Goal: Information Seeking & Learning: Learn about a topic

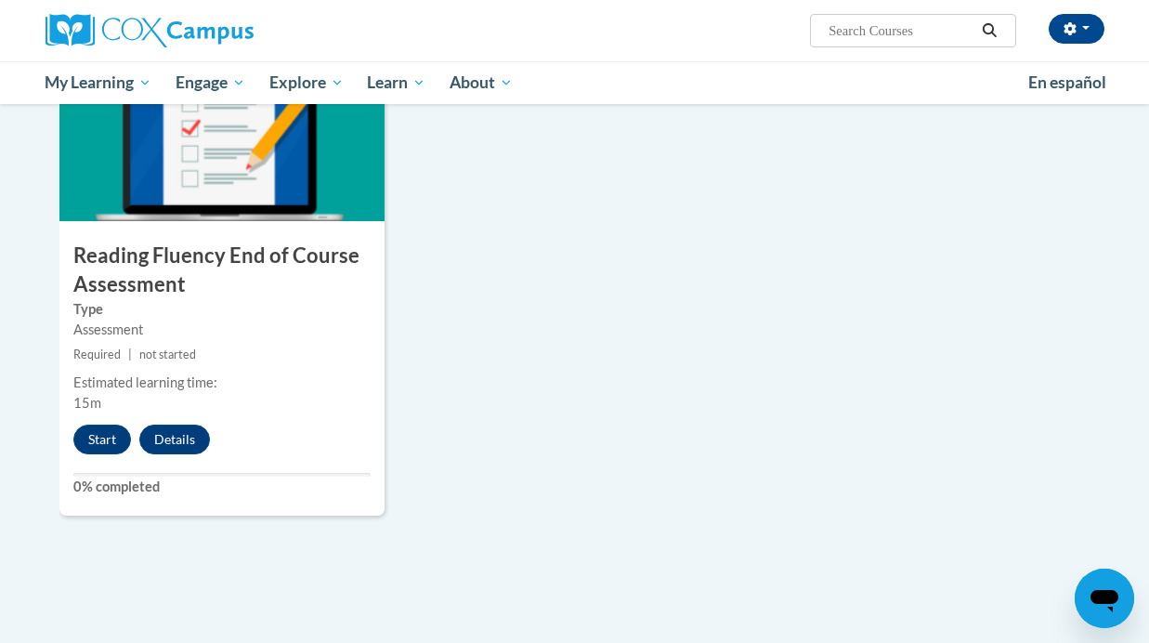
scroll to position [1493, 0]
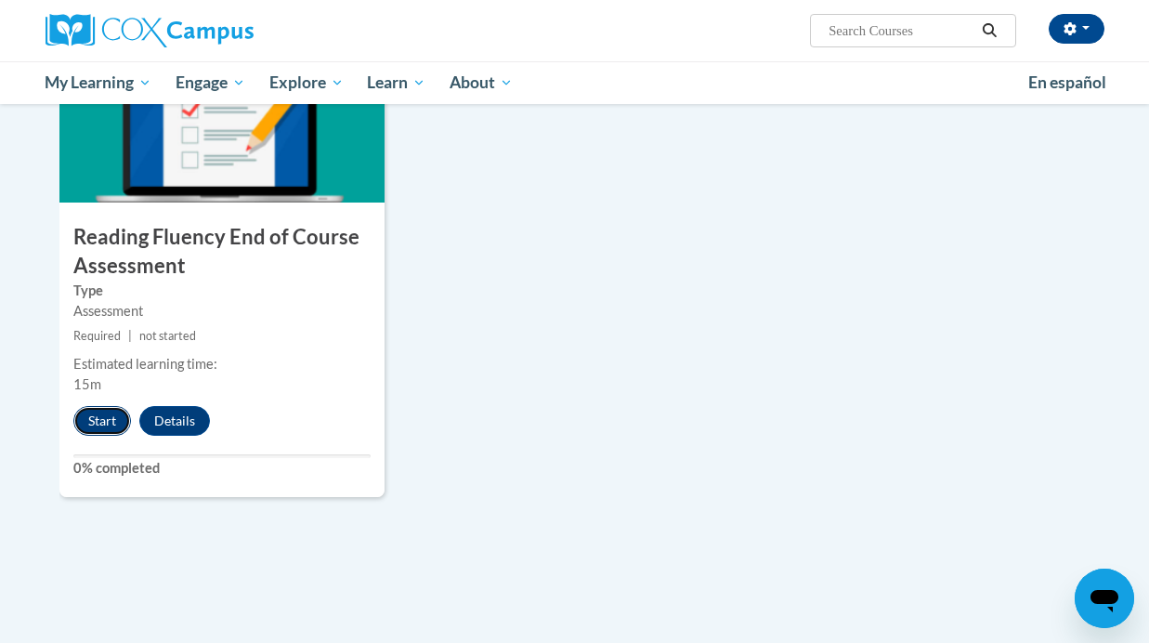
click at [103, 416] on button "Start" at bounding box center [102, 421] width 58 height 30
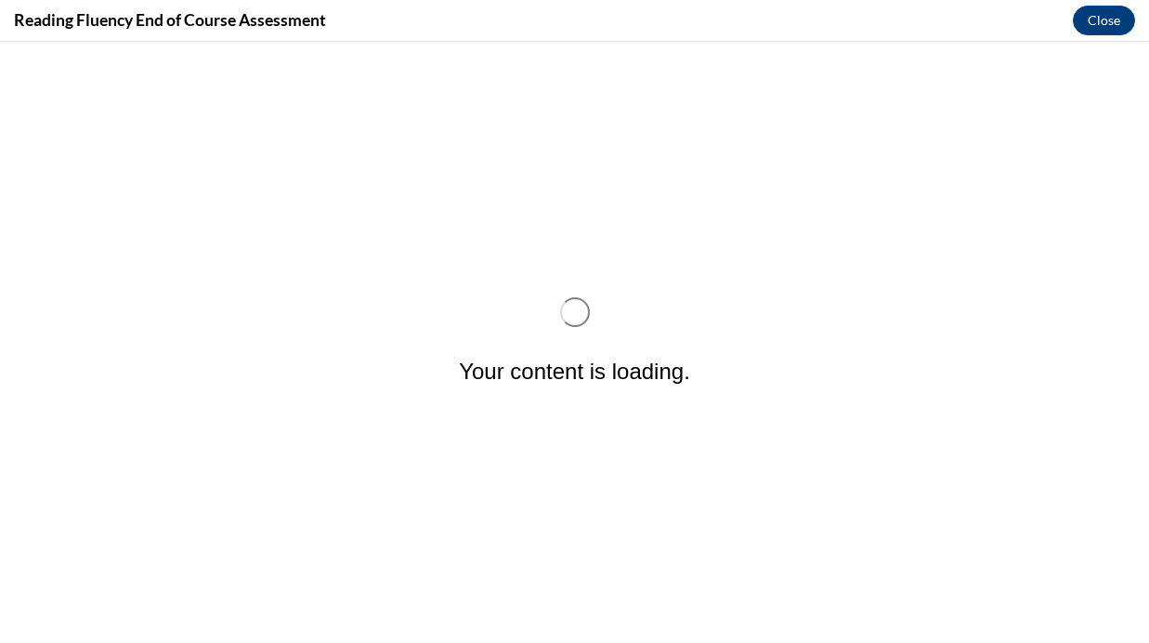
scroll to position [0, 0]
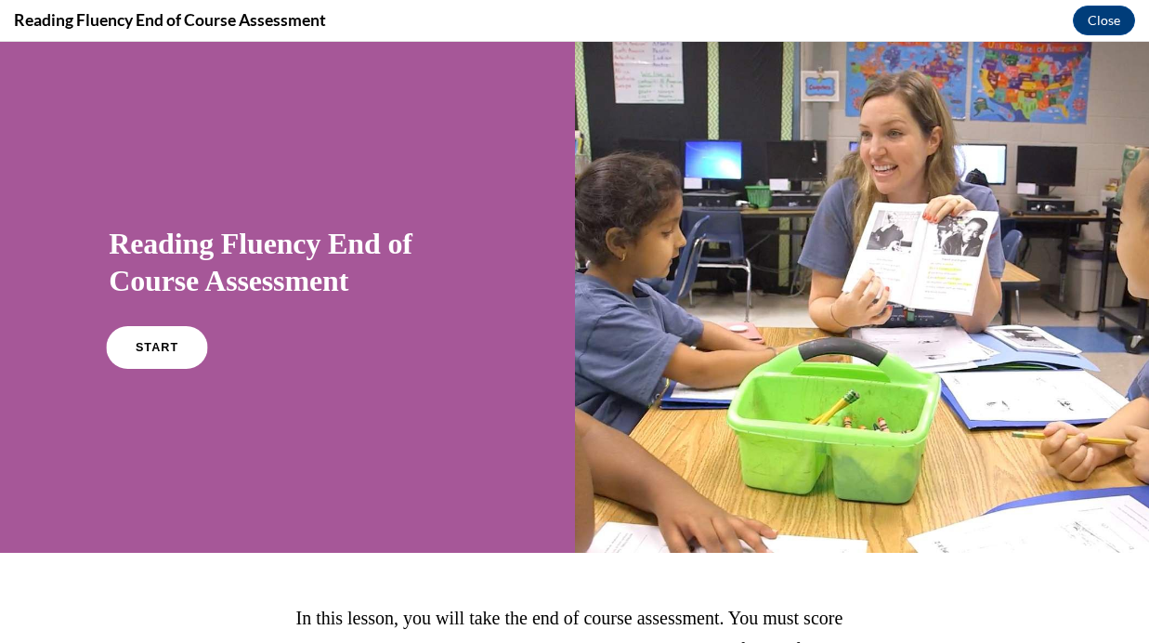
click at [140, 345] on span "START" at bounding box center [157, 348] width 43 height 14
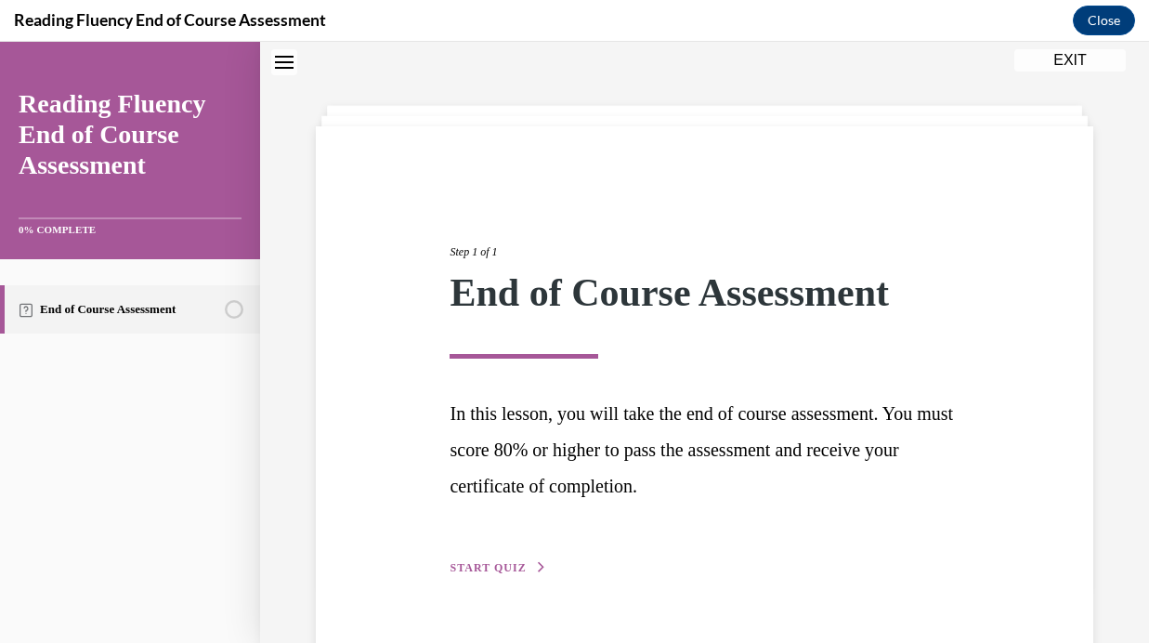
scroll to position [104, 0]
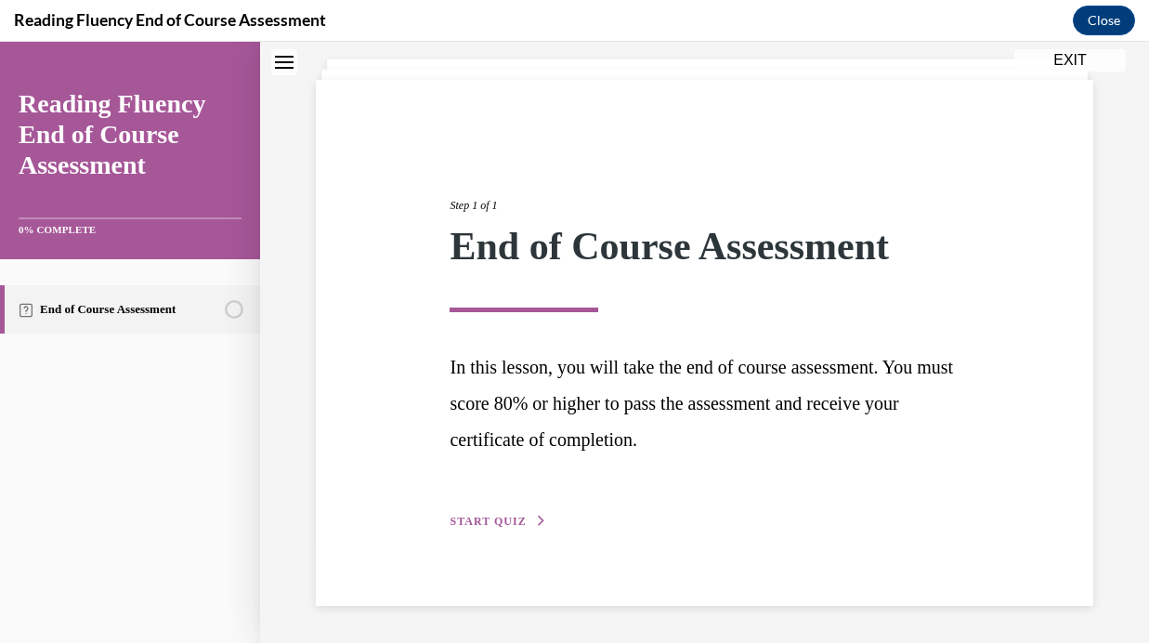
click at [491, 519] on span "START QUIZ" at bounding box center [487, 520] width 76 height 13
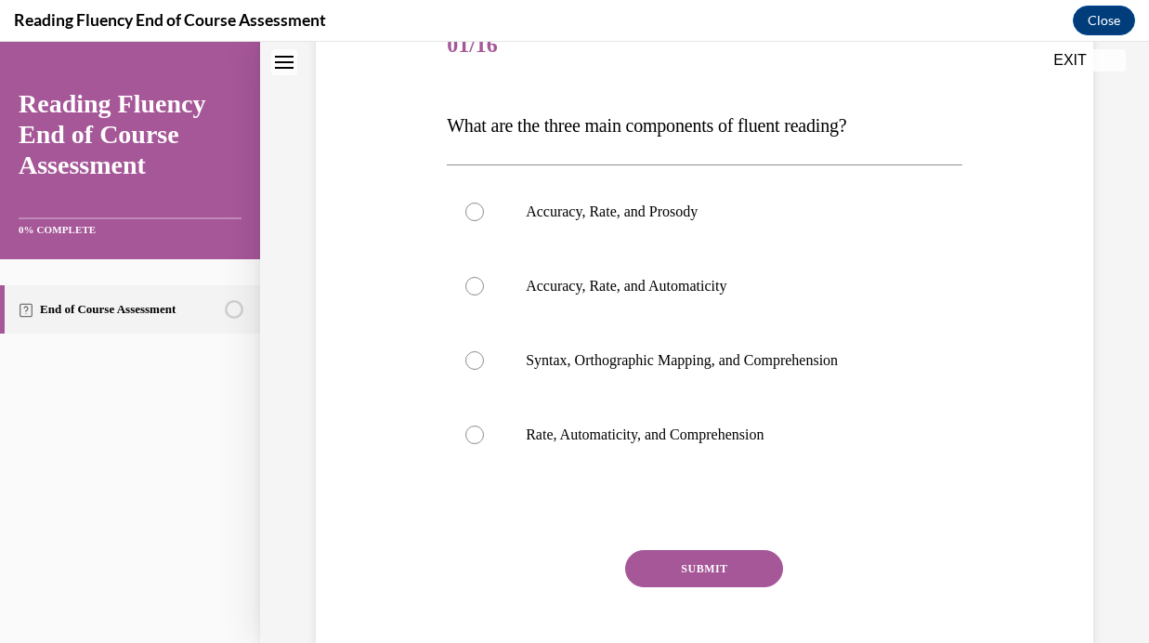
scroll to position [256, 0]
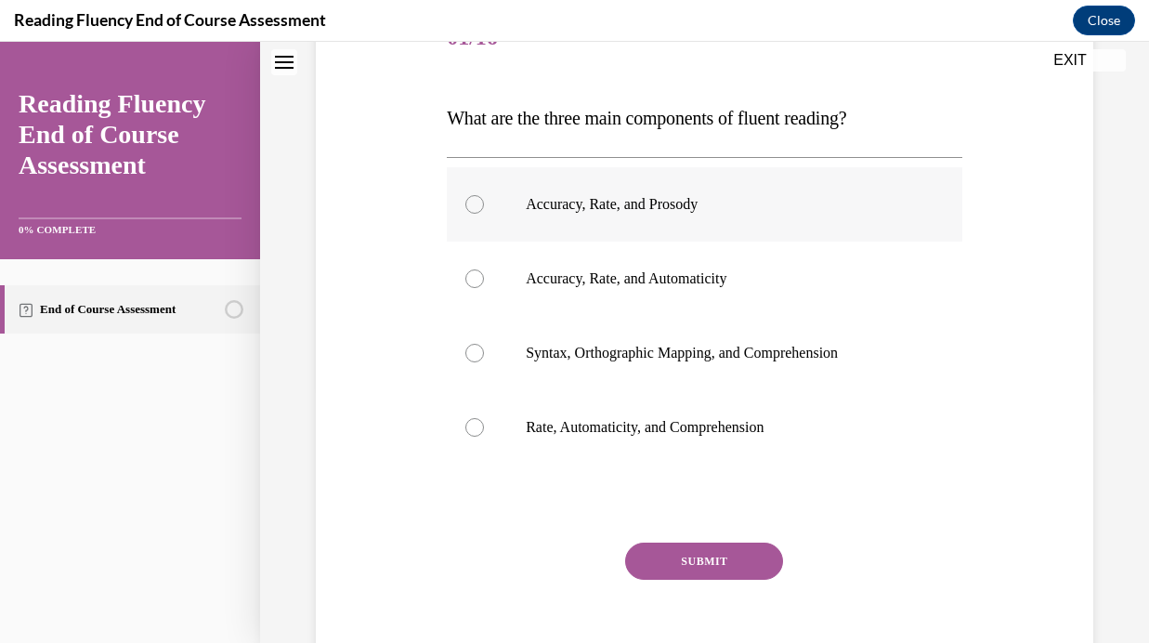
click at [477, 202] on div at bounding box center [474, 204] width 19 height 19
click at [477, 202] on input "Accuracy, Rate, and Prosody" at bounding box center [474, 204] width 19 height 19
radio input "true"
click at [697, 570] on button "SUBMIT" at bounding box center [704, 560] width 158 height 37
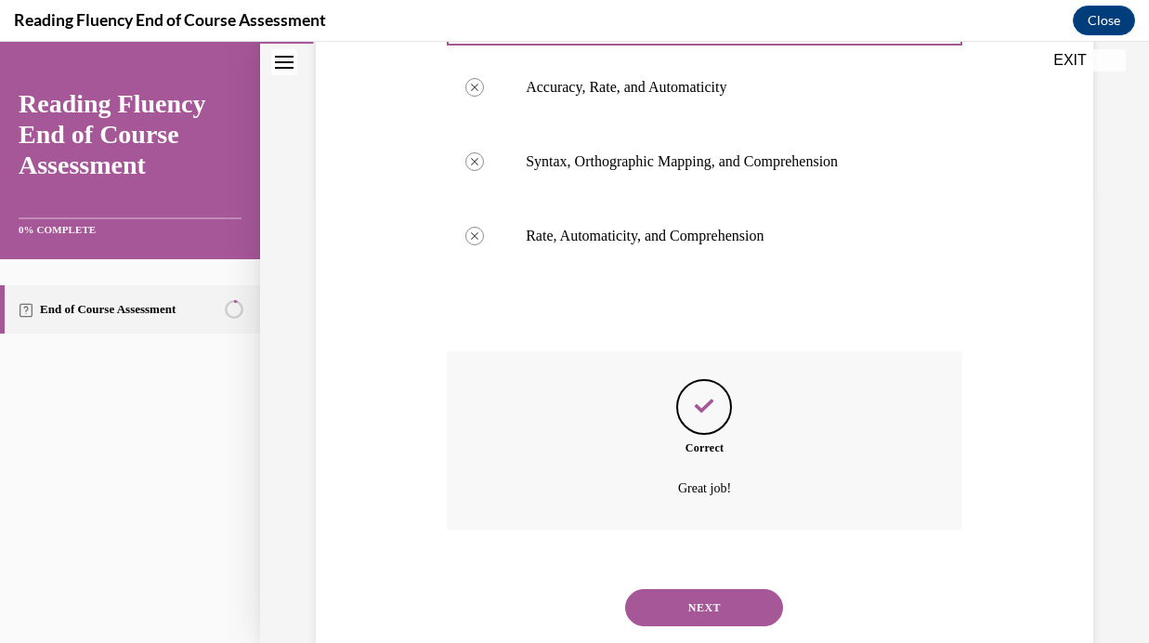
scroll to position [496, 0]
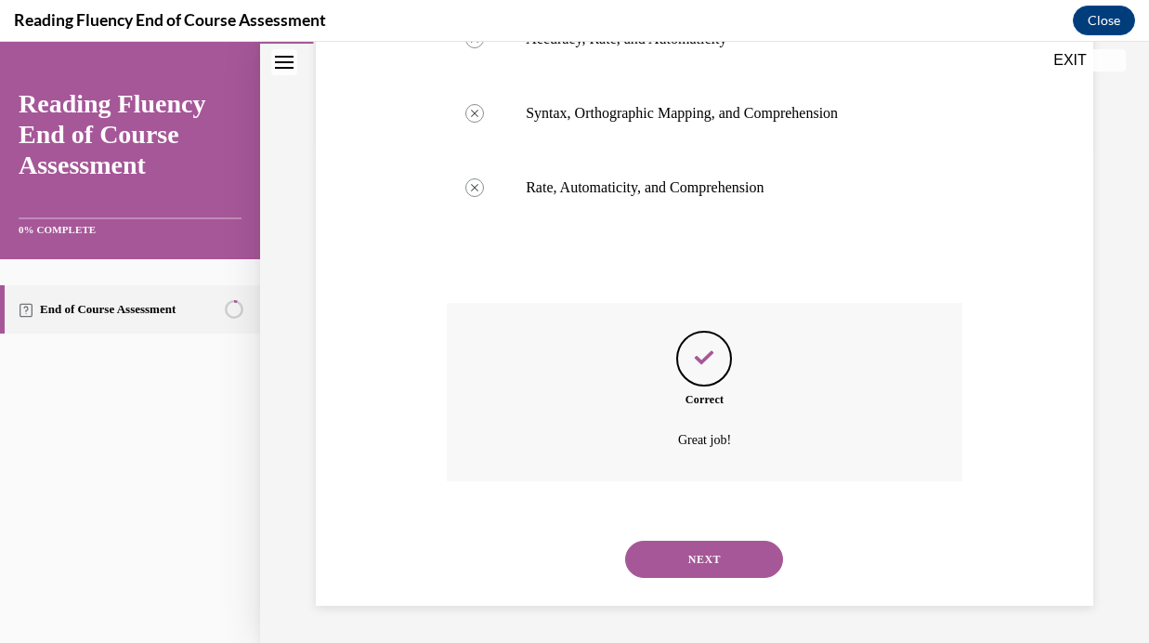
click at [697, 570] on button "NEXT" at bounding box center [704, 558] width 158 height 37
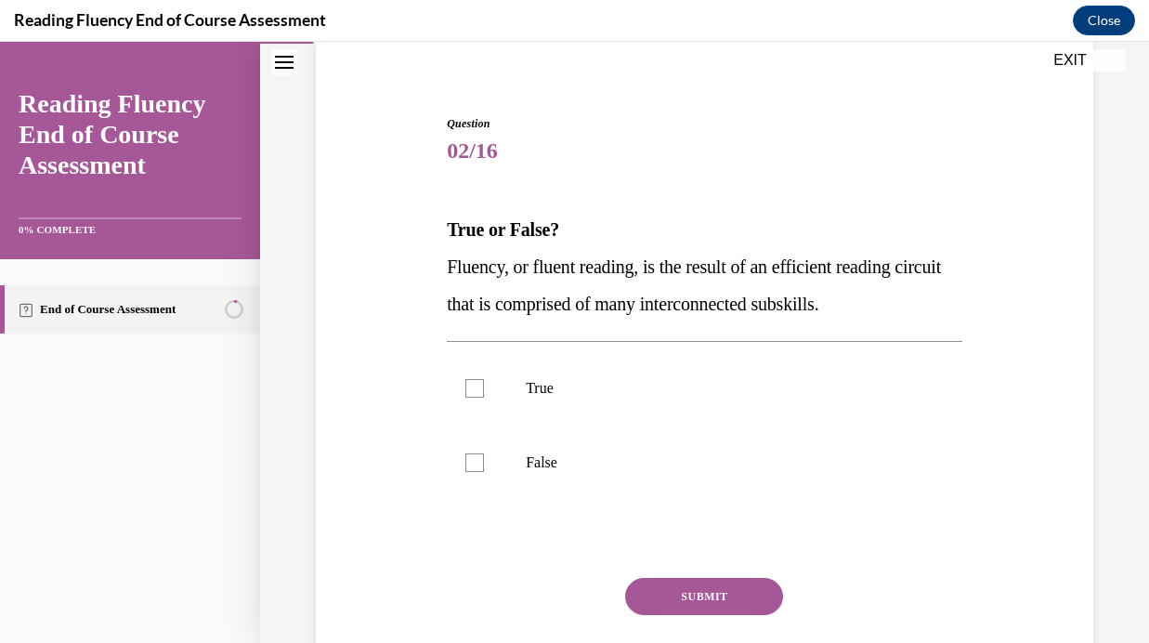
scroll to position [144, 0]
click at [548, 389] on p "True" at bounding box center [721, 387] width 390 height 19
click at [484, 389] on input "True" at bounding box center [474, 387] width 19 height 19
checkbox input "true"
click at [701, 588] on button "SUBMIT" at bounding box center [704, 595] width 158 height 37
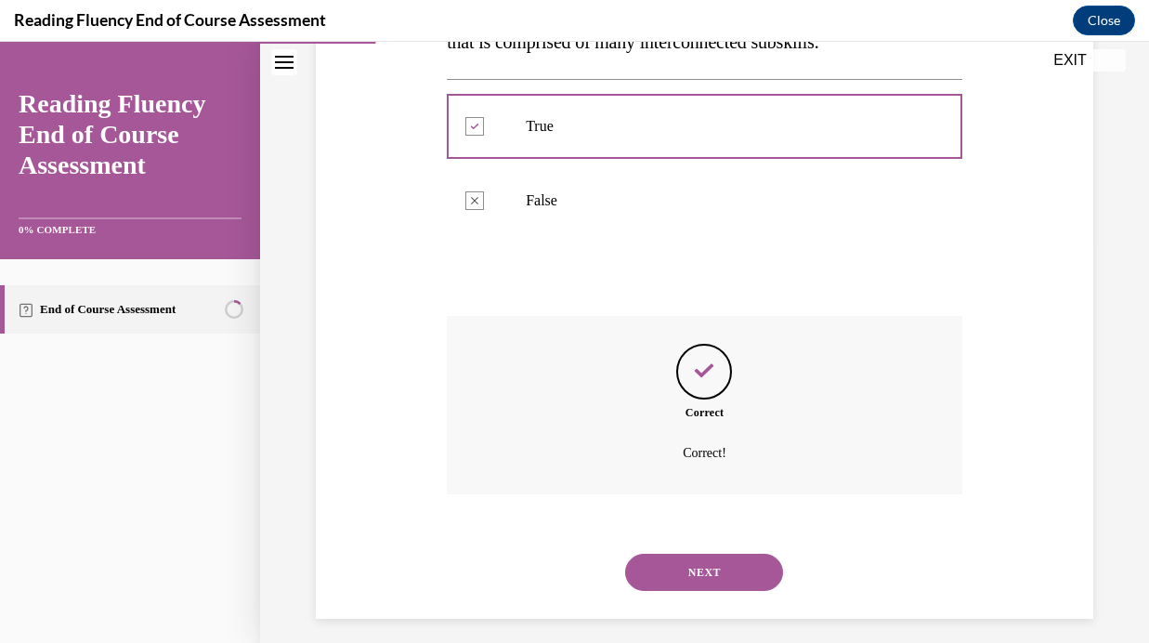
scroll to position [418, 0]
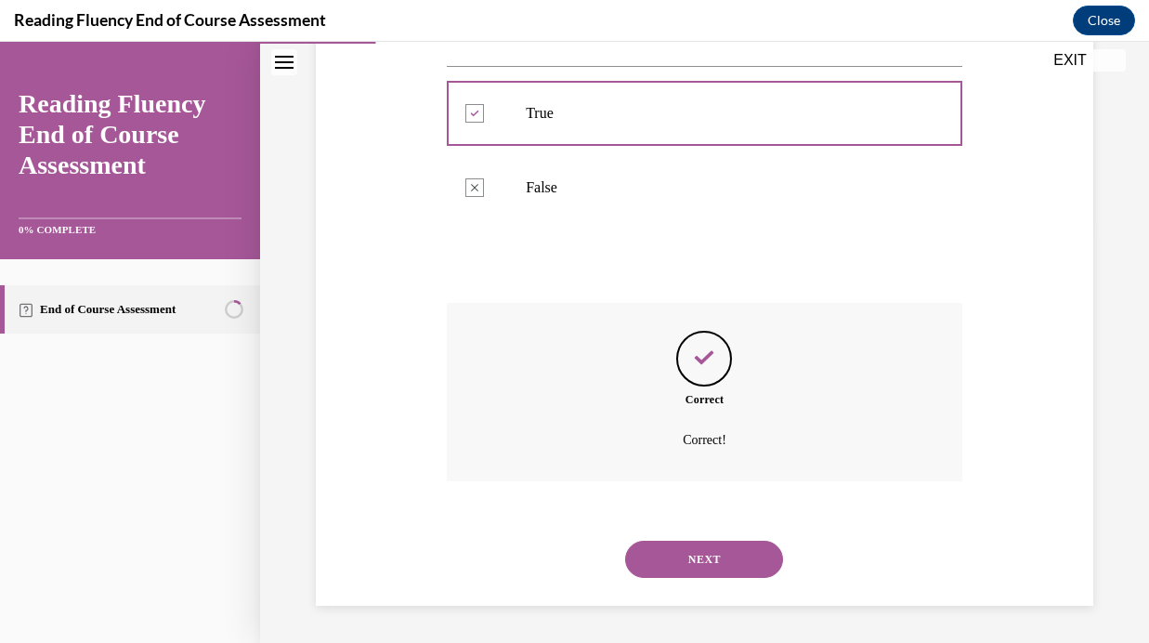
click at [701, 588] on div "NEXT" at bounding box center [704, 559] width 515 height 74
click at [701, 577] on button "NEXT" at bounding box center [704, 558] width 158 height 37
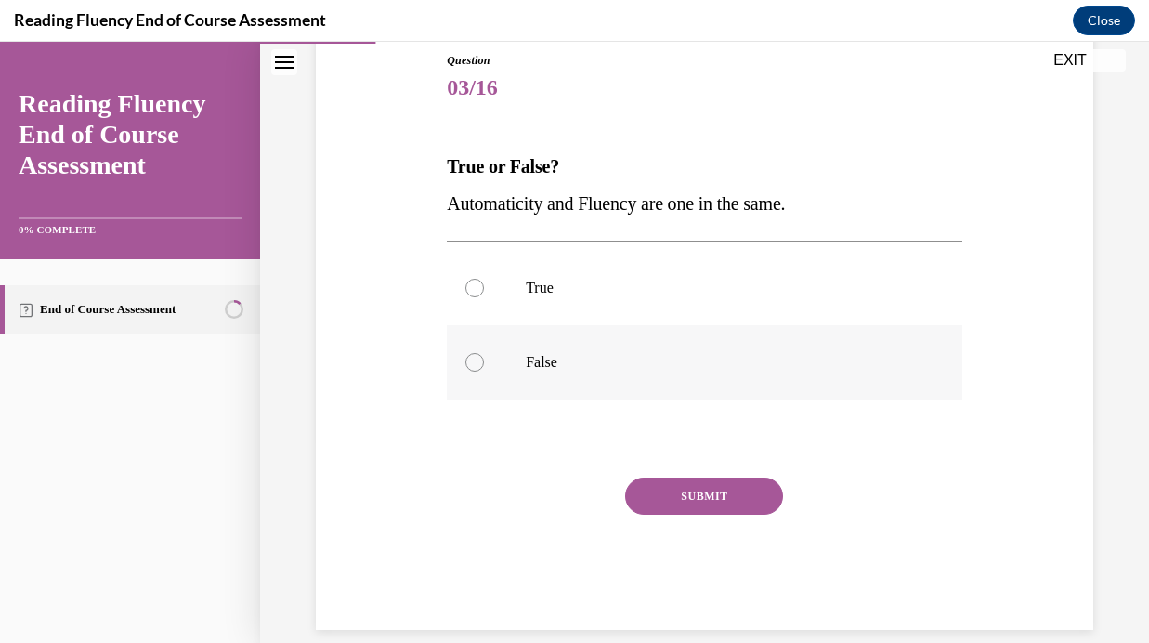
click at [539, 357] on p "False" at bounding box center [721, 362] width 390 height 19
click at [484, 357] on input "False" at bounding box center [474, 362] width 19 height 19
radio input "true"
click at [701, 498] on button "SUBMIT" at bounding box center [704, 495] width 158 height 37
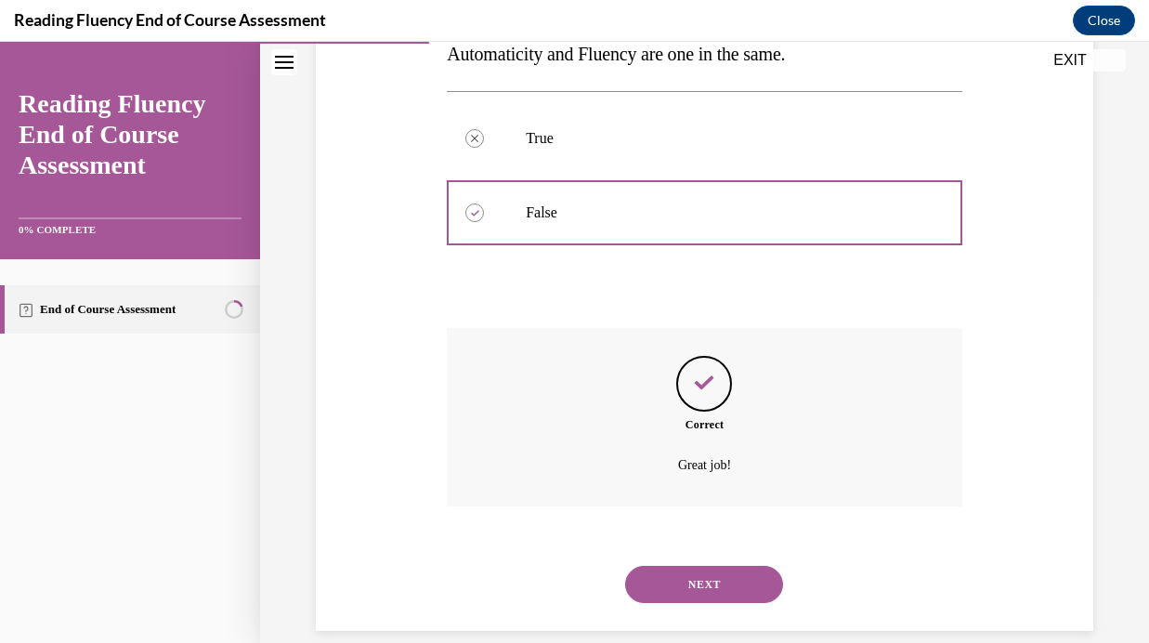
scroll to position [381, 0]
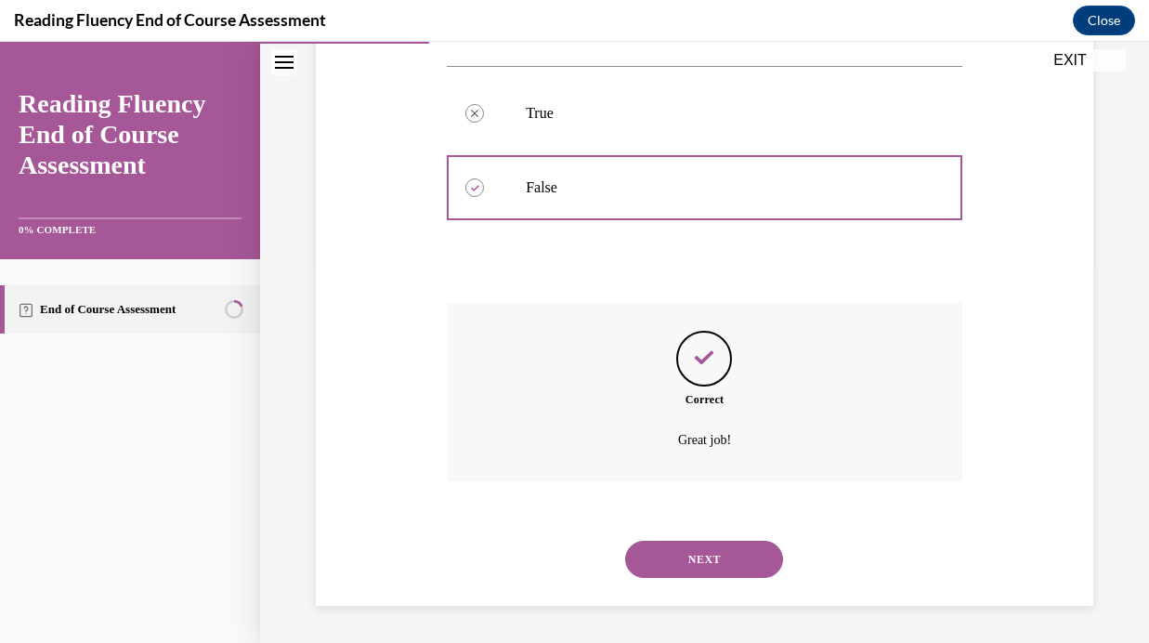
click at [706, 567] on button "NEXT" at bounding box center [704, 558] width 158 height 37
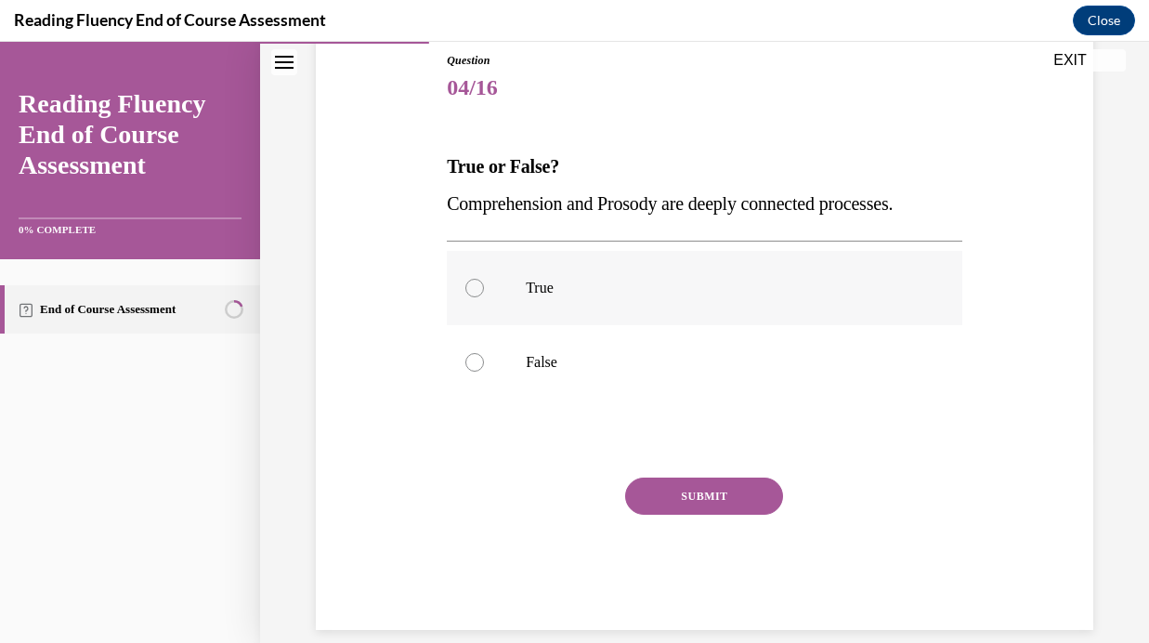
click at [694, 297] on label "True" at bounding box center [704, 288] width 515 height 74
click at [484, 297] on input "True" at bounding box center [474, 288] width 19 height 19
radio input "true"
click at [700, 494] on button "SUBMIT" at bounding box center [704, 495] width 158 height 37
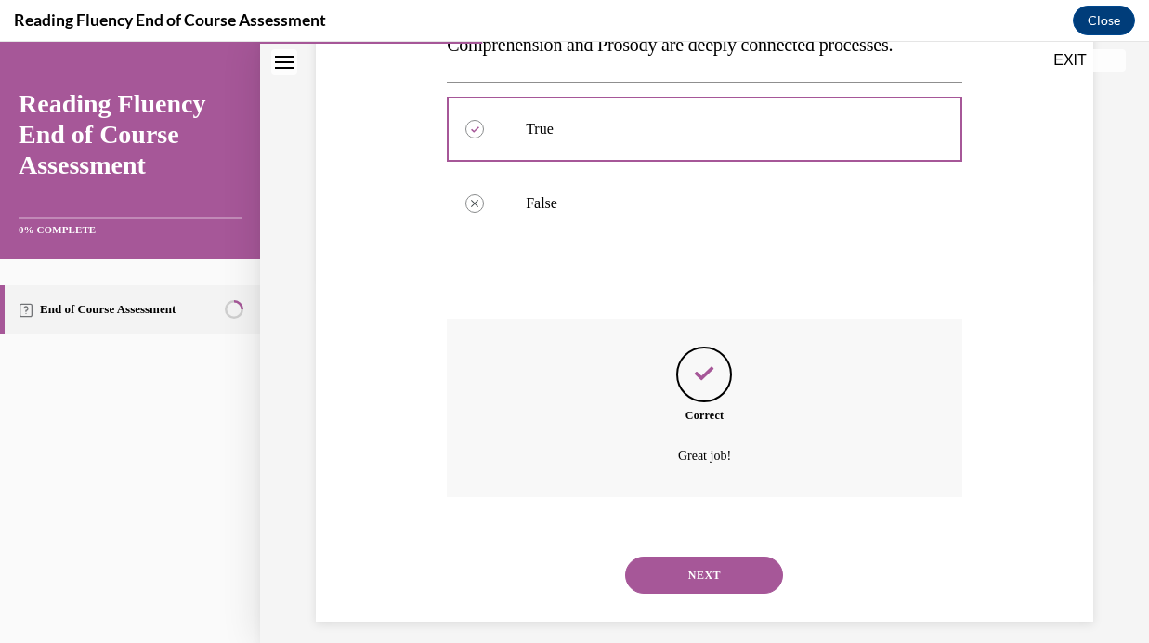
scroll to position [381, 0]
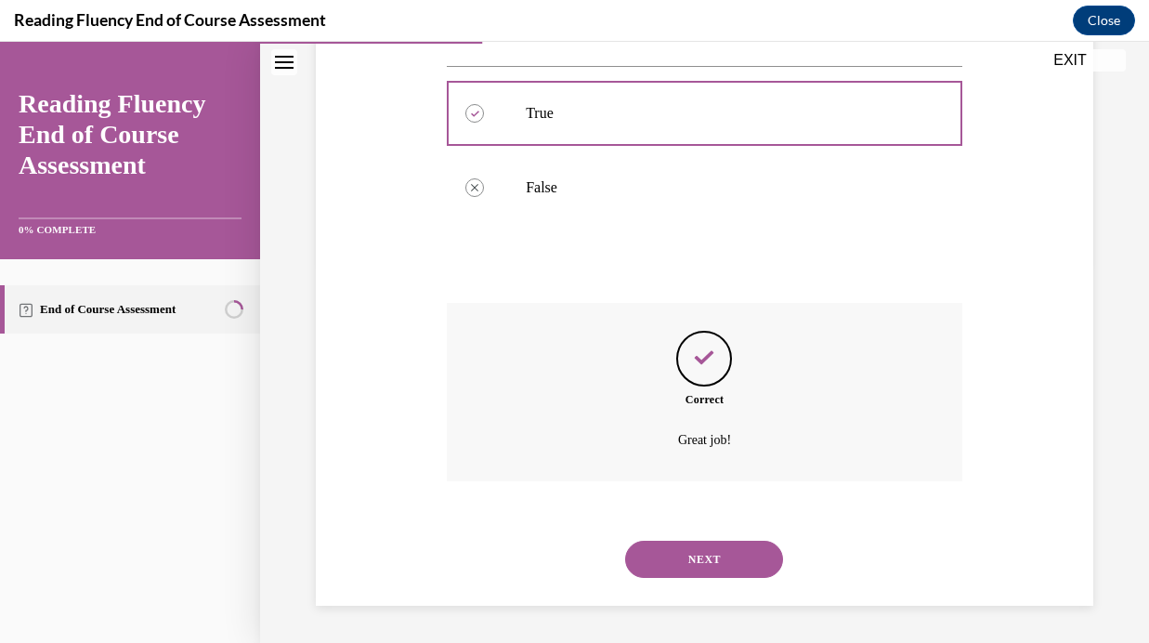
click at [716, 557] on button "NEXT" at bounding box center [704, 558] width 158 height 37
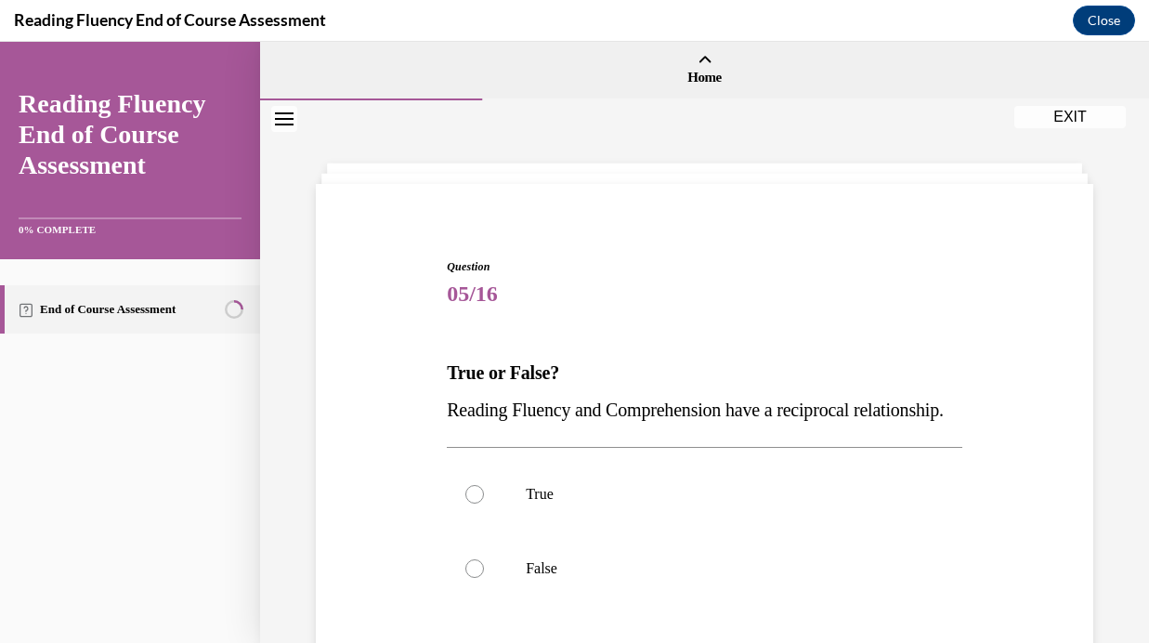
scroll to position [136, 0]
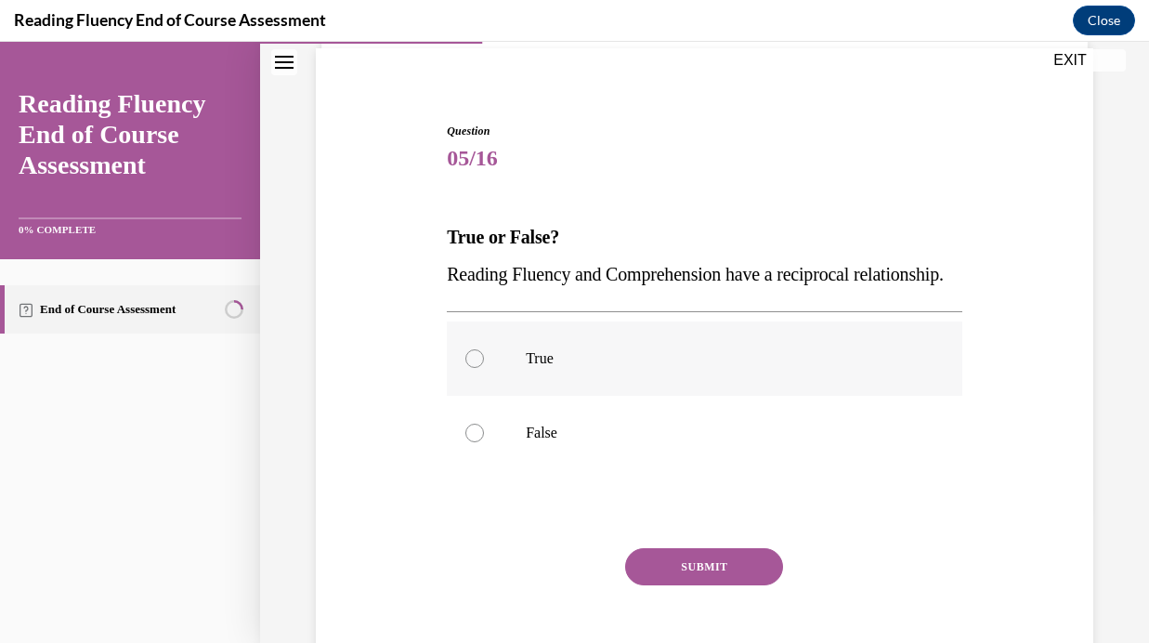
click at [708, 396] on label "True" at bounding box center [704, 358] width 515 height 74
click at [484, 368] on input "True" at bounding box center [474, 358] width 19 height 19
radio input "true"
click at [704, 585] on button "SUBMIT" at bounding box center [704, 566] width 158 height 37
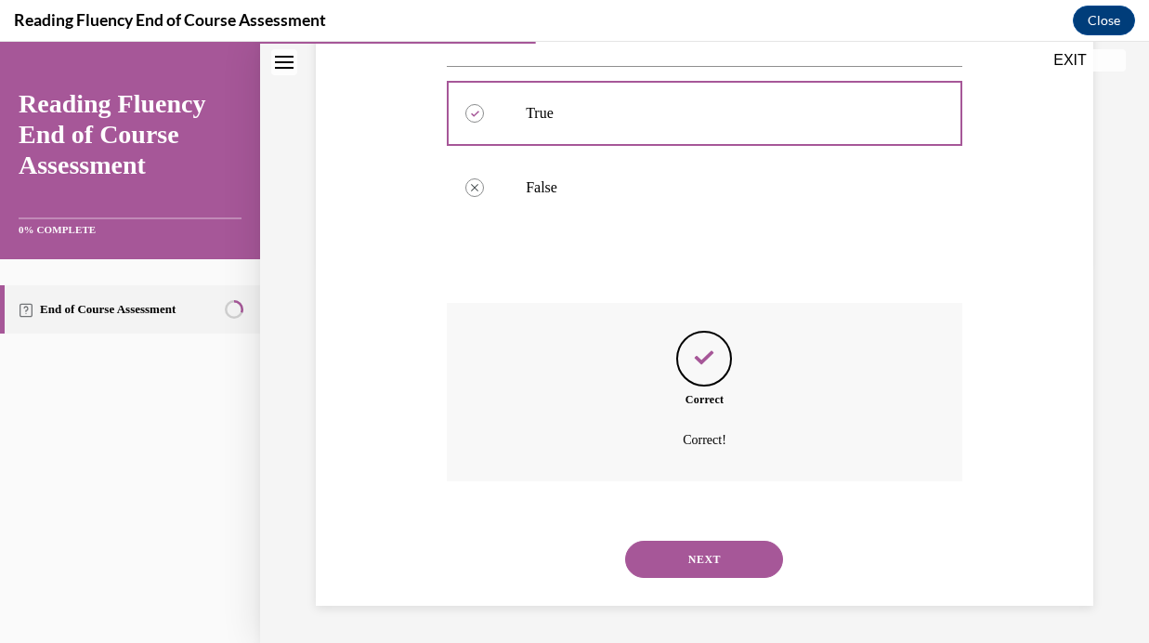
scroll to position [418, 0]
click at [705, 555] on button "NEXT" at bounding box center [704, 558] width 158 height 37
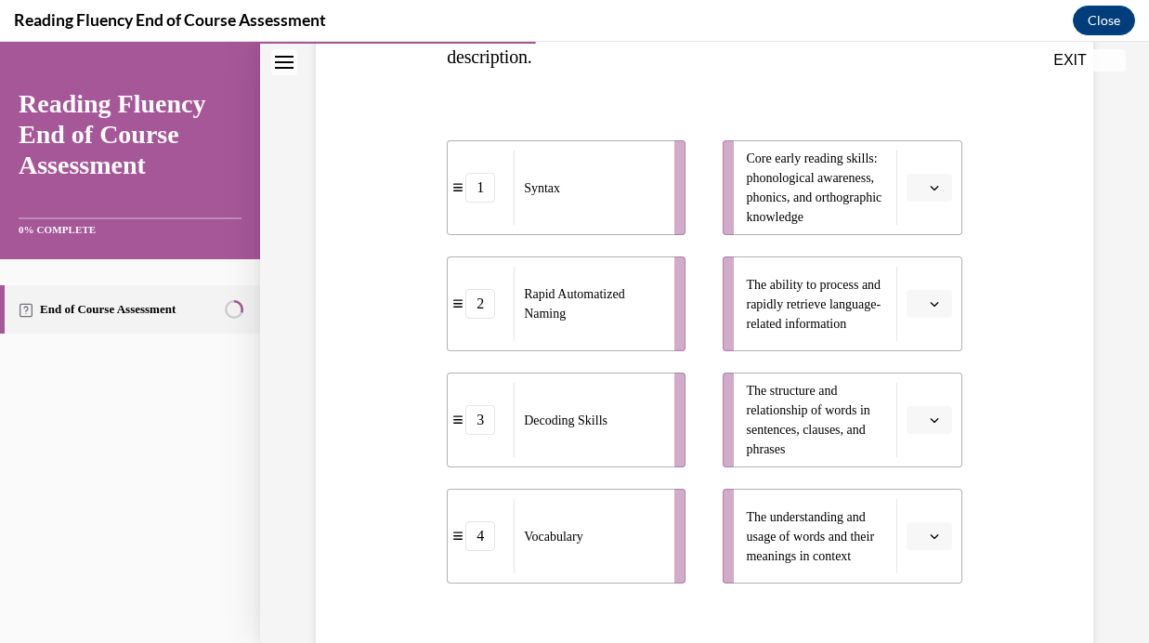
scroll to position [351, 0]
click at [942, 424] on button "button" at bounding box center [929, 422] width 46 height 28
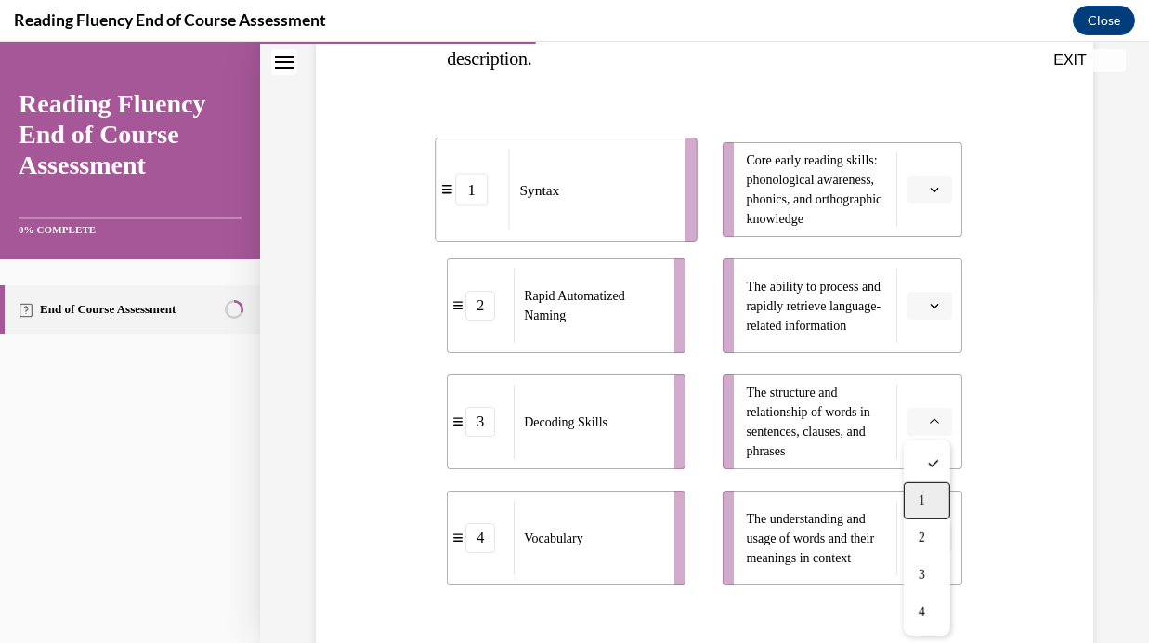
click at [931, 482] on div "1" at bounding box center [927, 500] width 46 height 37
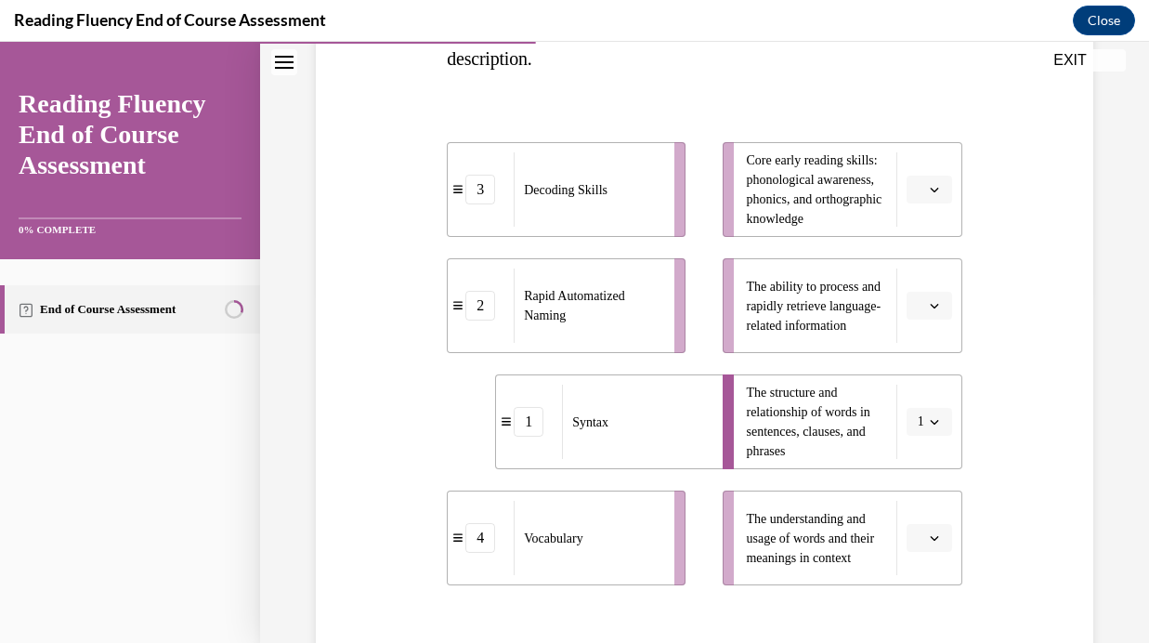
click at [938, 311] on span "button" at bounding box center [934, 305] width 13 height 13
click at [925, 412] on div "2" at bounding box center [927, 421] width 46 height 37
click at [935, 540] on icon "button" at bounding box center [934, 537] width 9 height 9
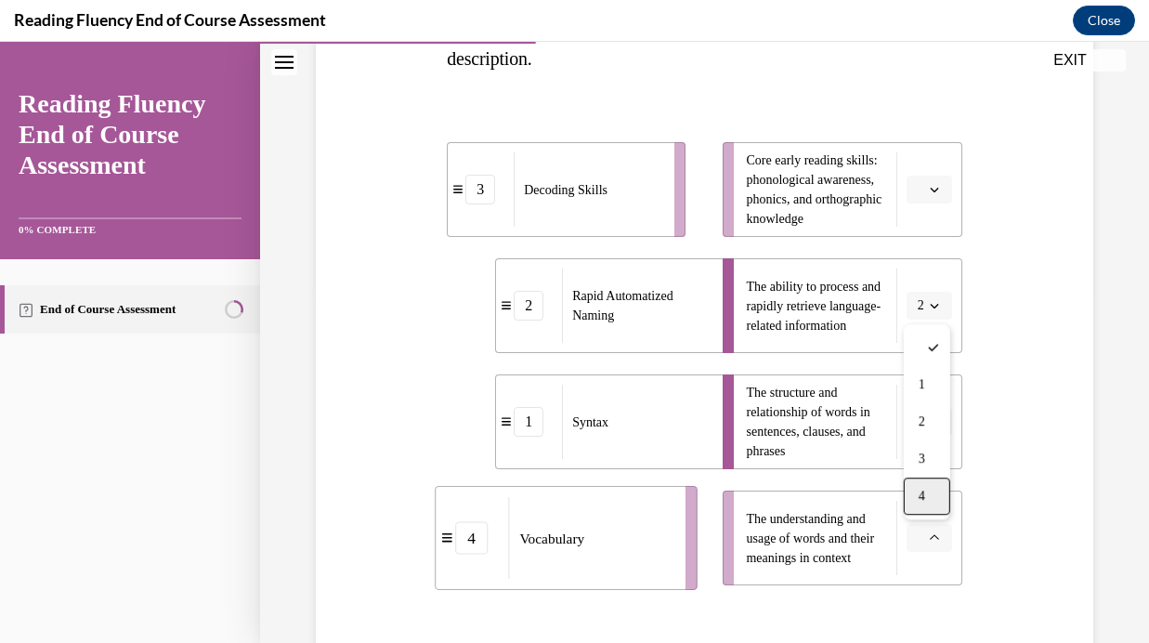
click at [930, 503] on div "4" at bounding box center [927, 495] width 46 height 37
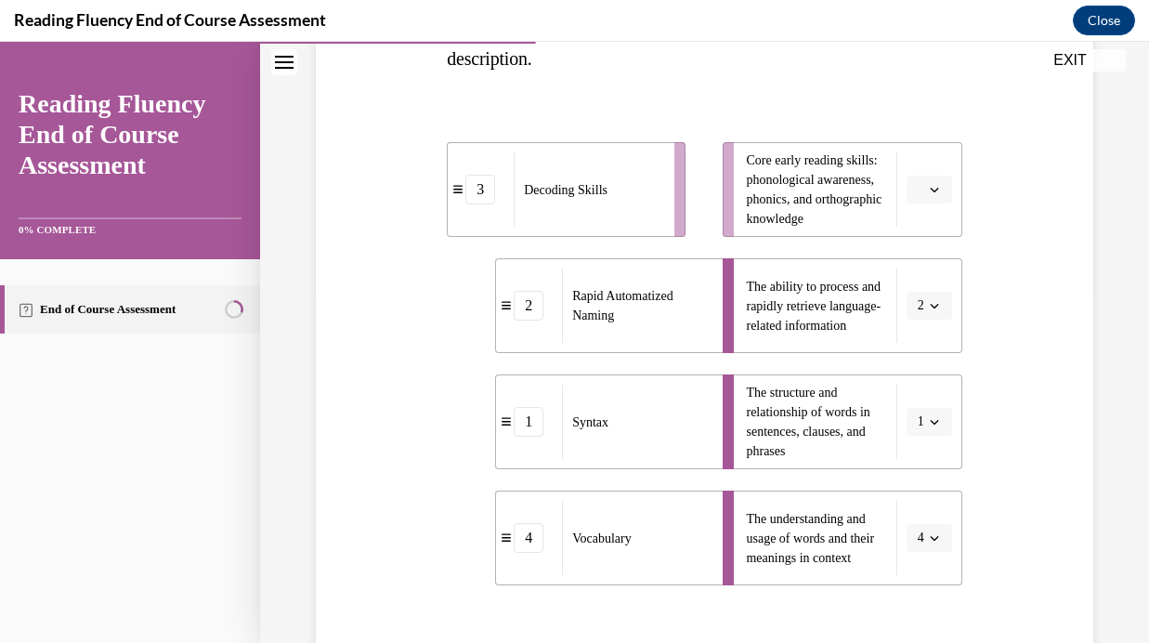
click at [936, 191] on icon "button" at bounding box center [934, 189] width 9 height 9
click at [937, 337] on div "3" at bounding box center [927, 342] width 46 height 37
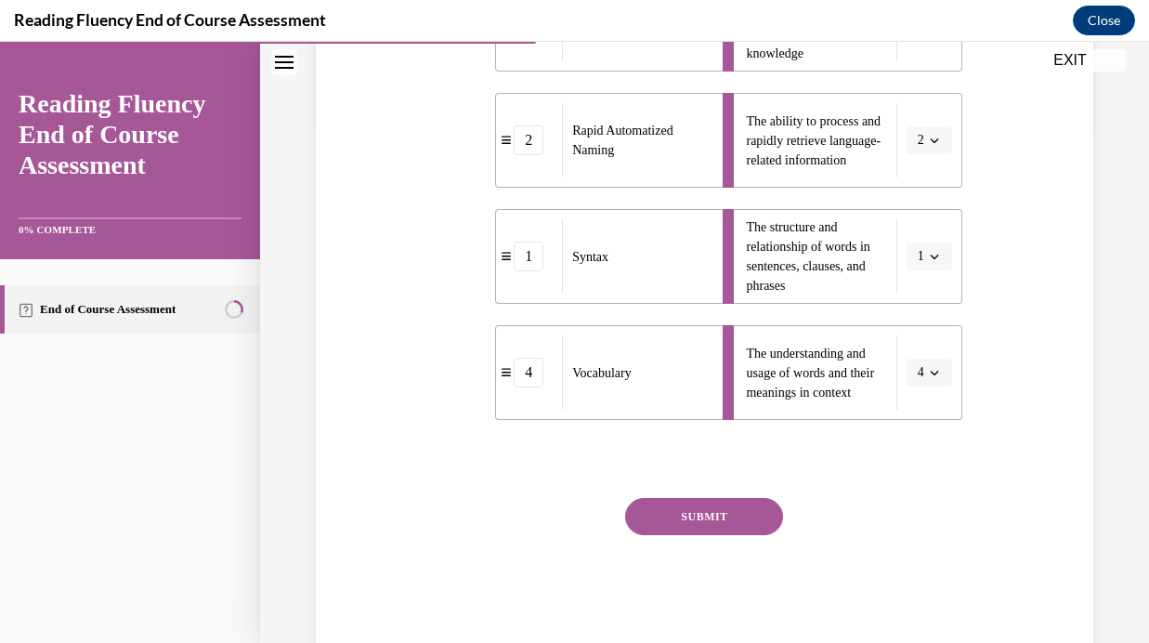
scroll to position [561, 0]
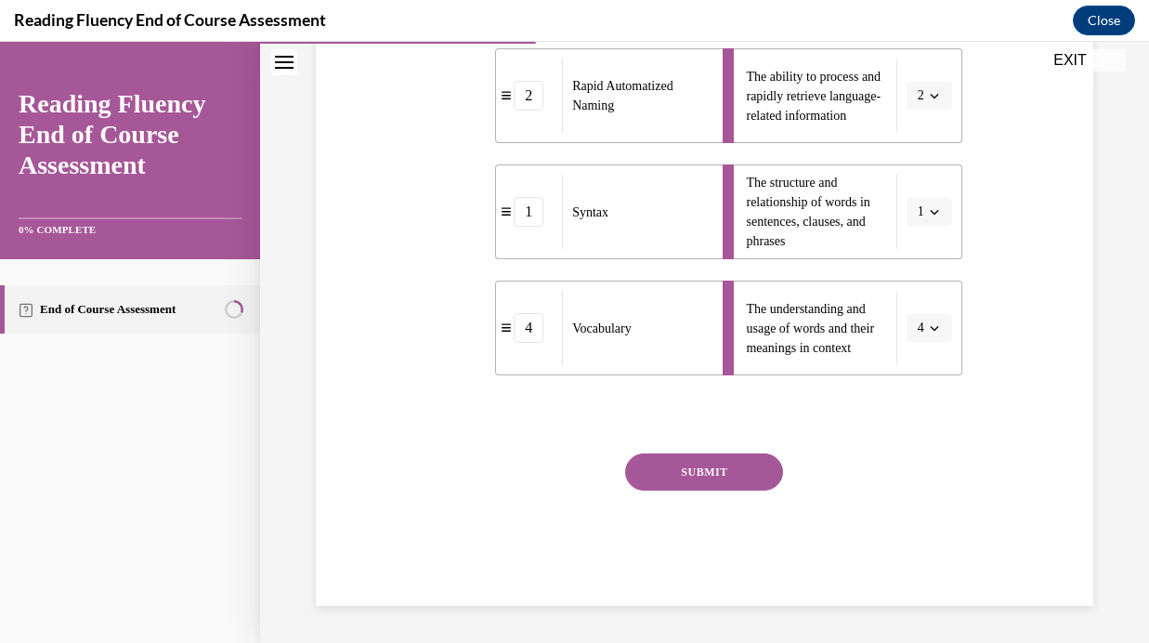
click at [749, 470] on button "SUBMIT" at bounding box center [704, 471] width 158 height 37
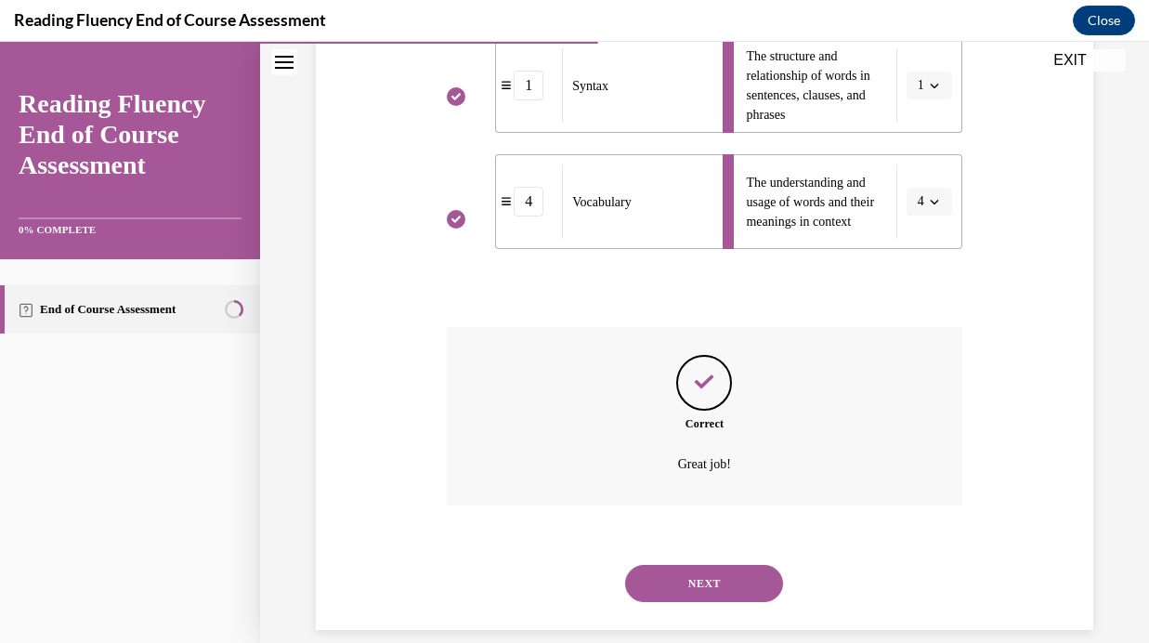
scroll to position [711, 0]
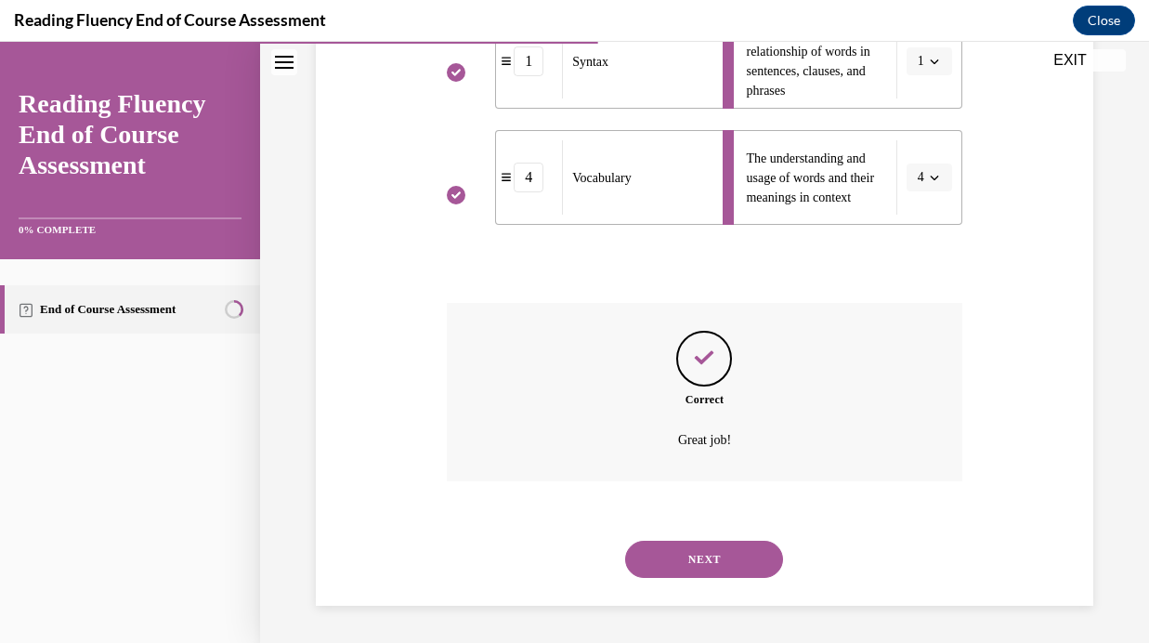
click at [717, 562] on button "NEXT" at bounding box center [704, 558] width 158 height 37
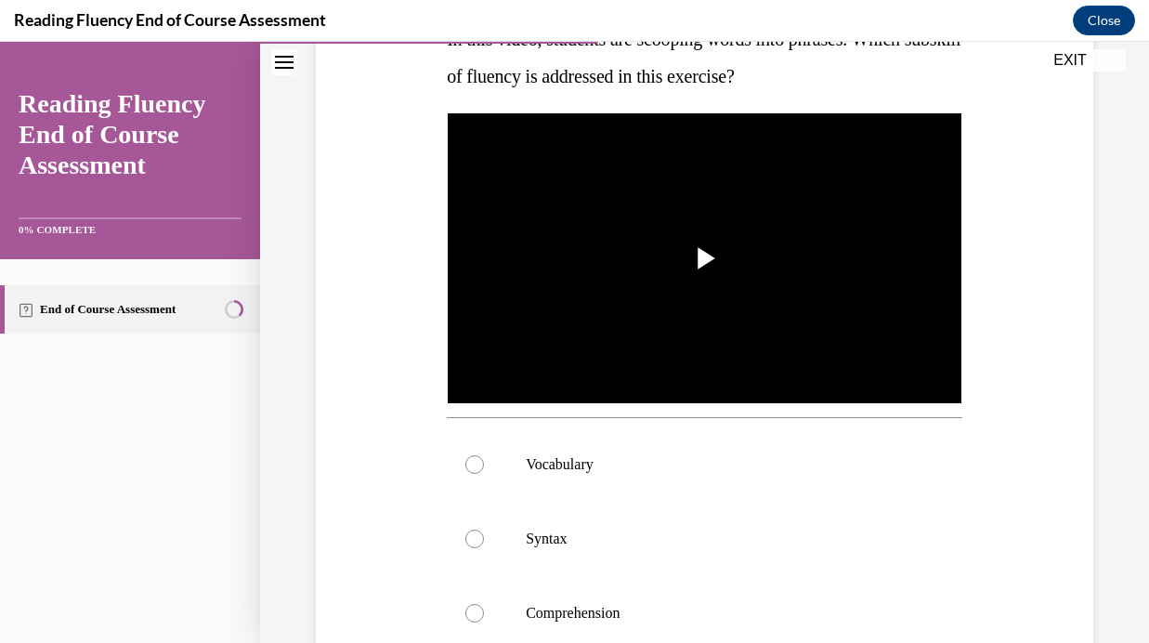
scroll to position [336, 0]
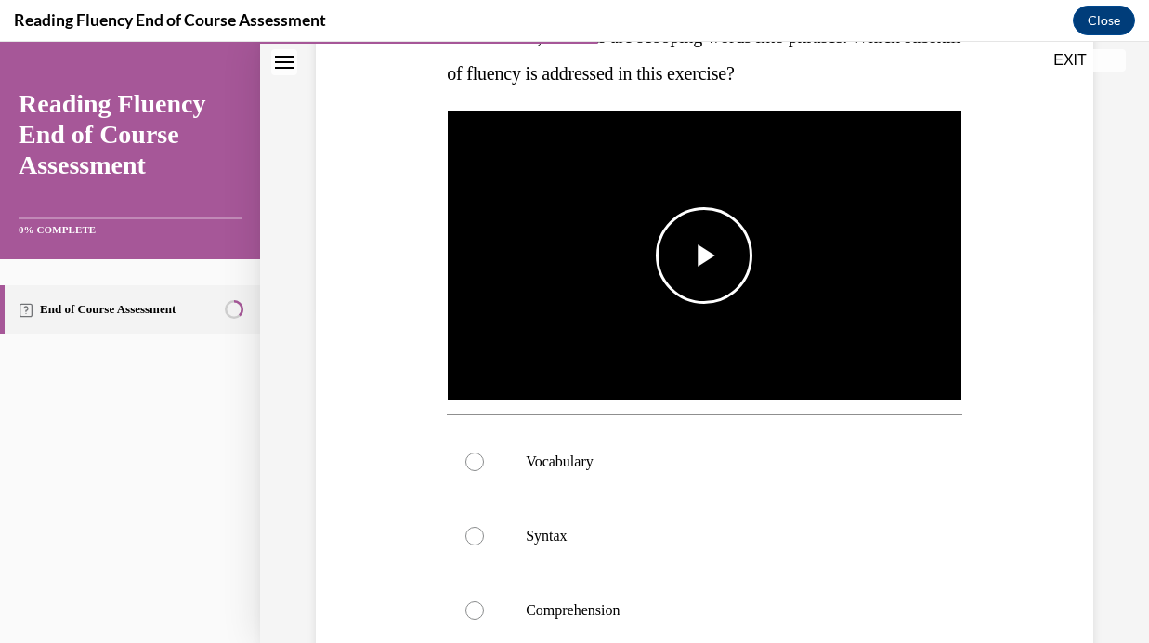
click at [704, 255] on span "Video player" at bounding box center [704, 255] width 0 height 0
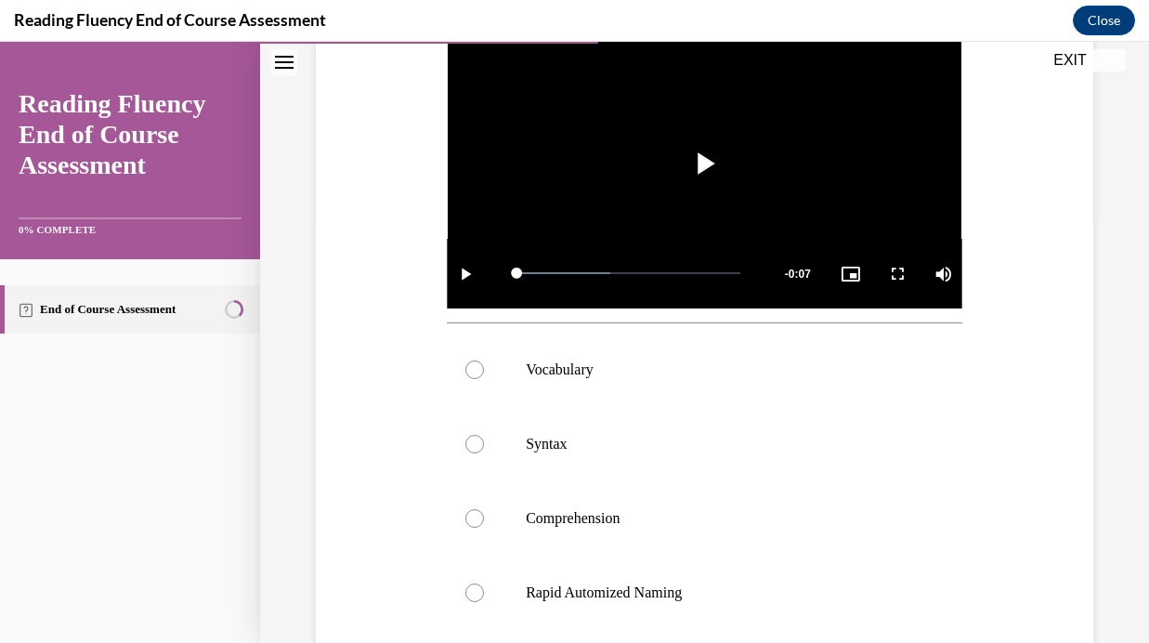
scroll to position [418, 0]
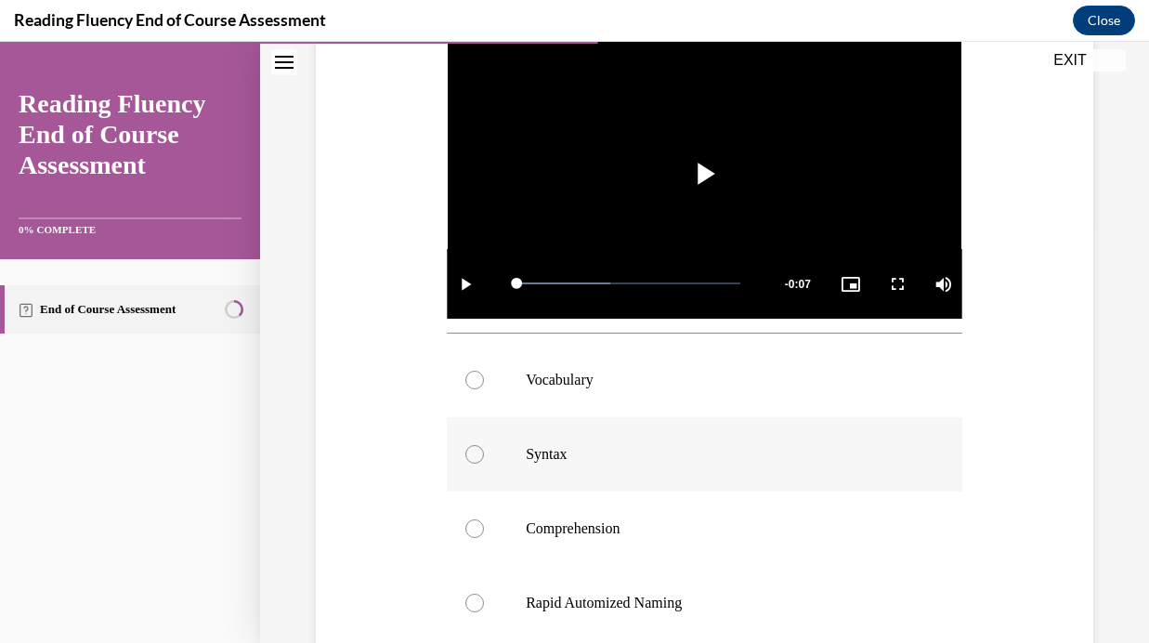
click at [550, 465] on label "Syntax" at bounding box center [704, 454] width 515 height 74
click at [484, 463] on input "Syntax" at bounding box center [474, 454] width 19 height 19
radio input "true"
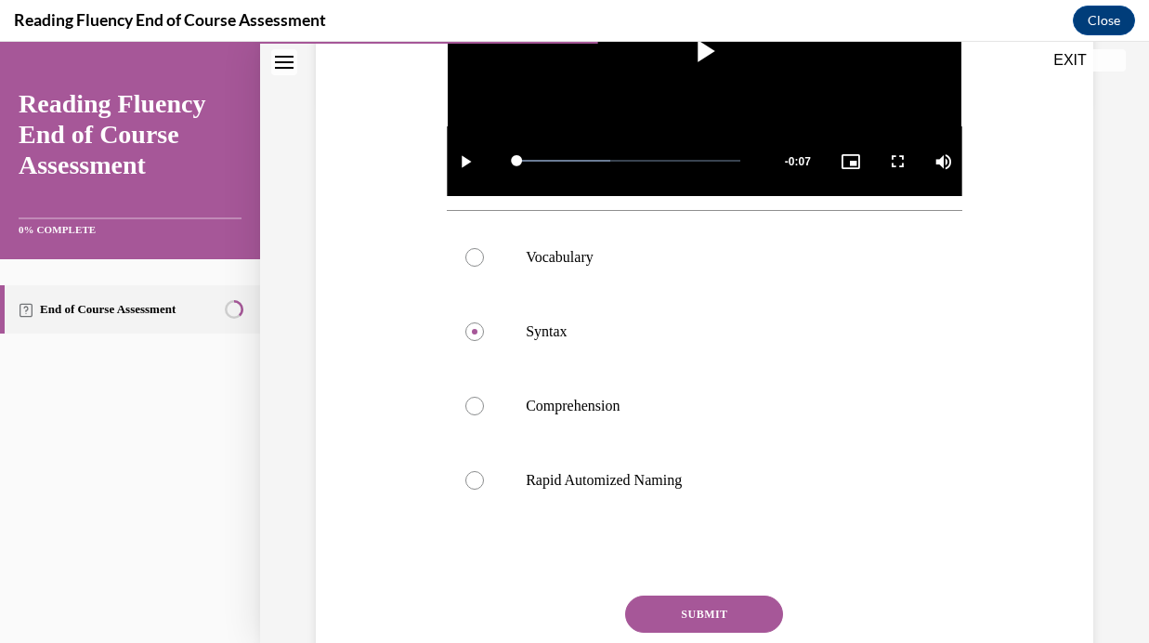
click at [708, 621] on button "SUBMIT" at bounding box center [704, 613] width 158 height 37
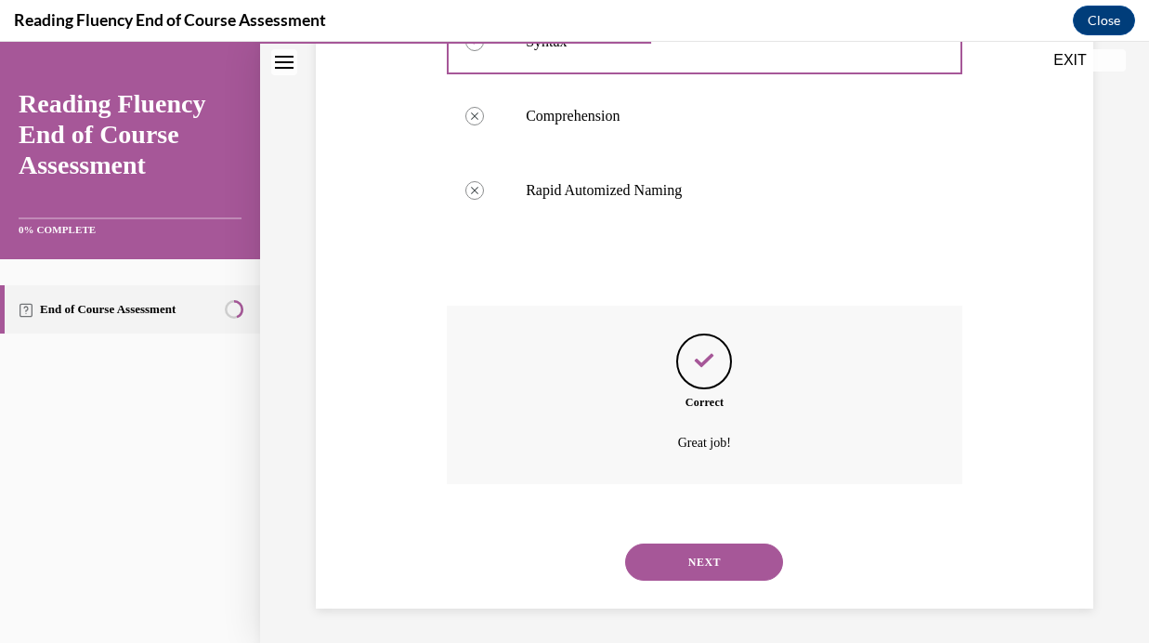
scroll to position [833, 0]
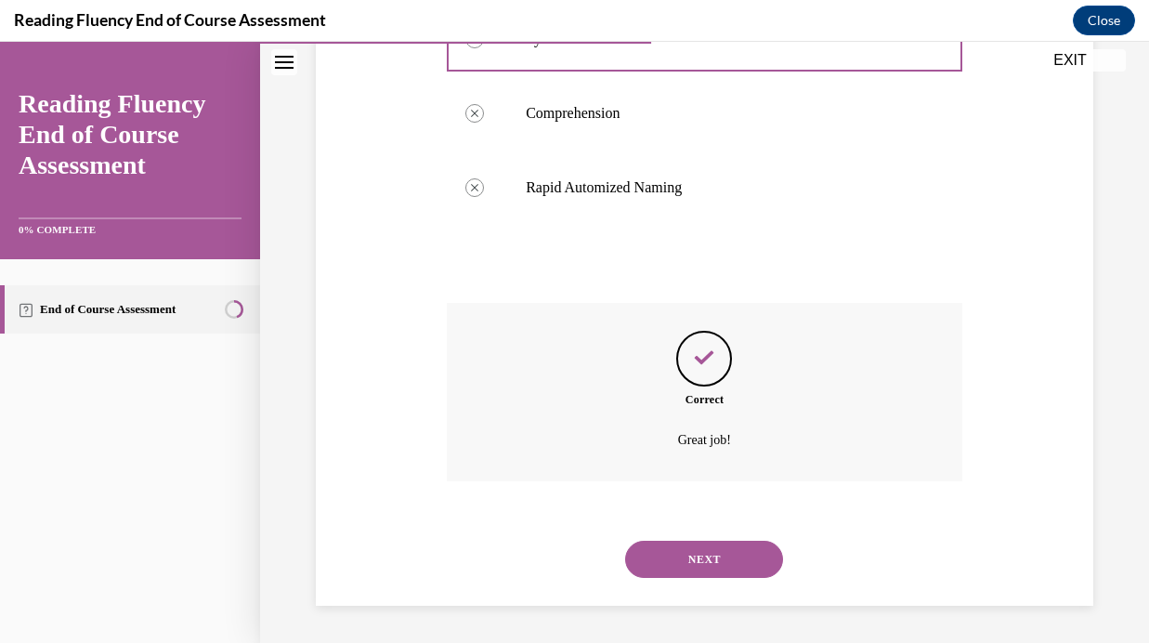
click at [714, 573] on button "NEXT" at bounding box center [704, 558] width 158 height 37
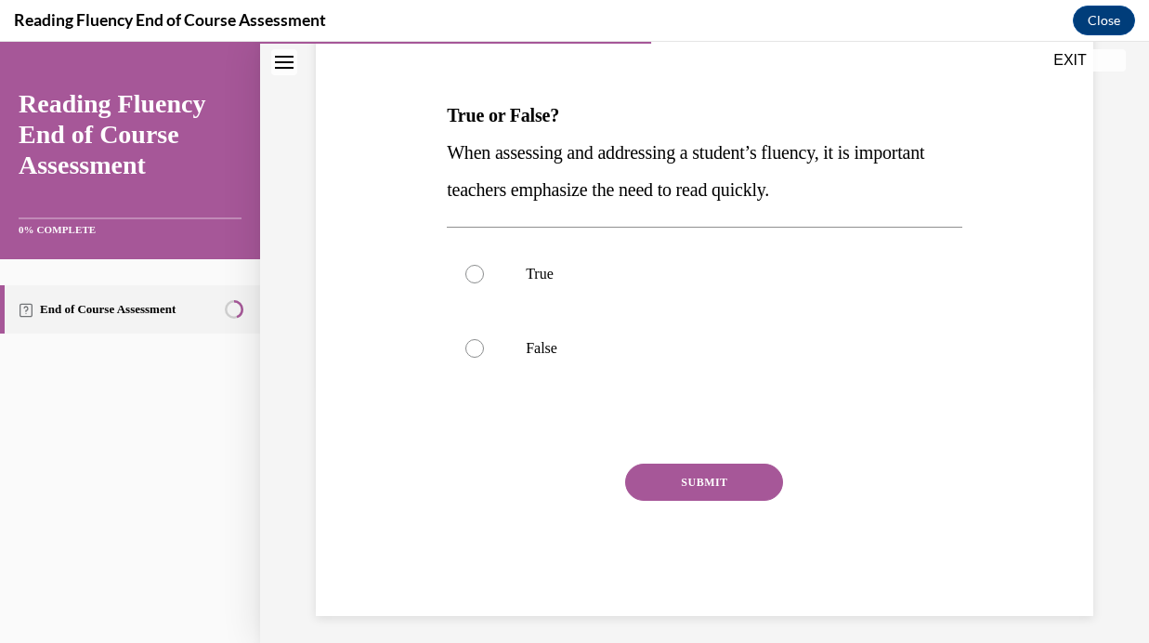
scroll to position [258, 0]
click at [735, 277] on p "True" at bounding box center [721, 273] width 390 height 19
click at [484, 277] on input "True" at bounding box center [474, 273] width 19 height 19
radio input "true"
click at [709, 486] on button "SUBMIT" at bounding box center [704, 480] width 158 height 37
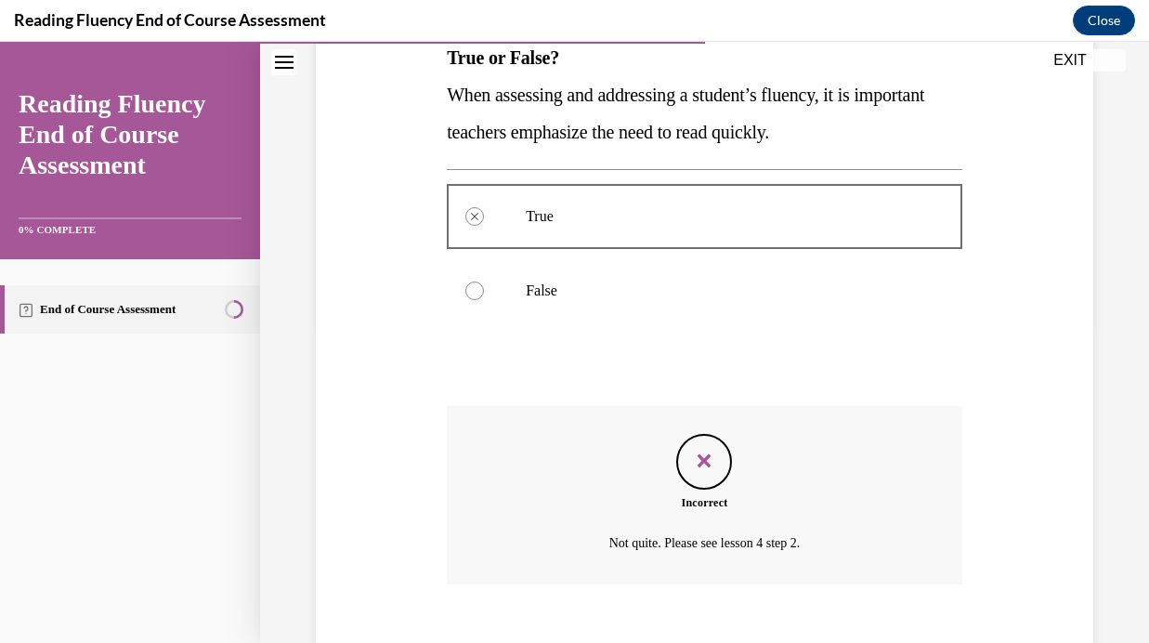
scroll to position [418, 0]
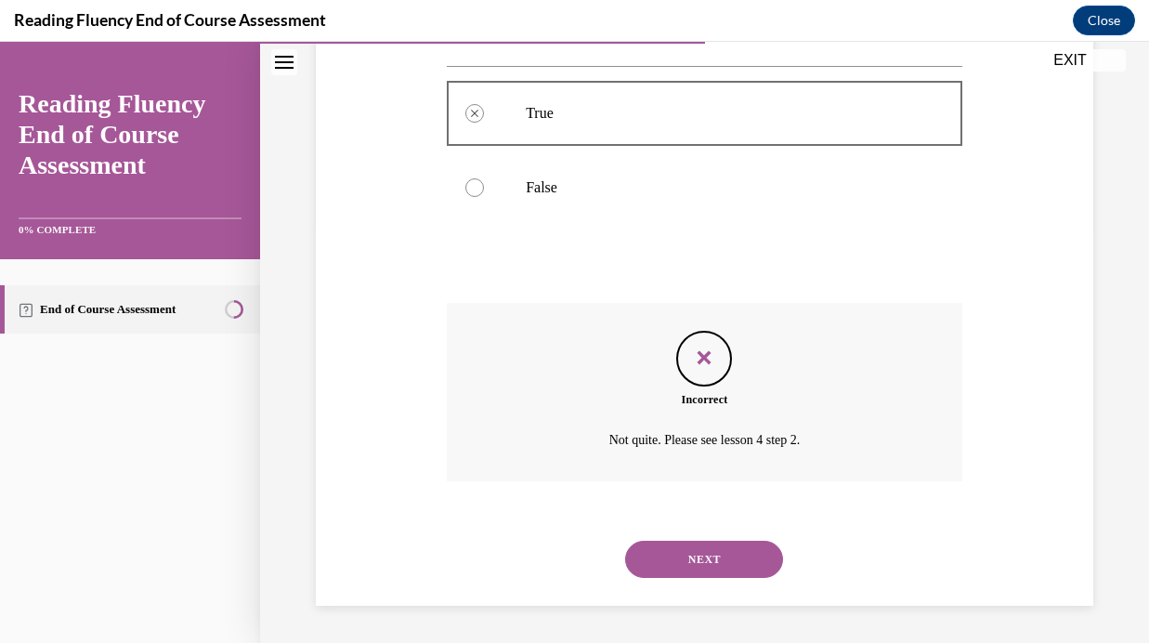
click at [709, 557] on button "NEXT" at bounding box center [704, 558] width 158 height 37
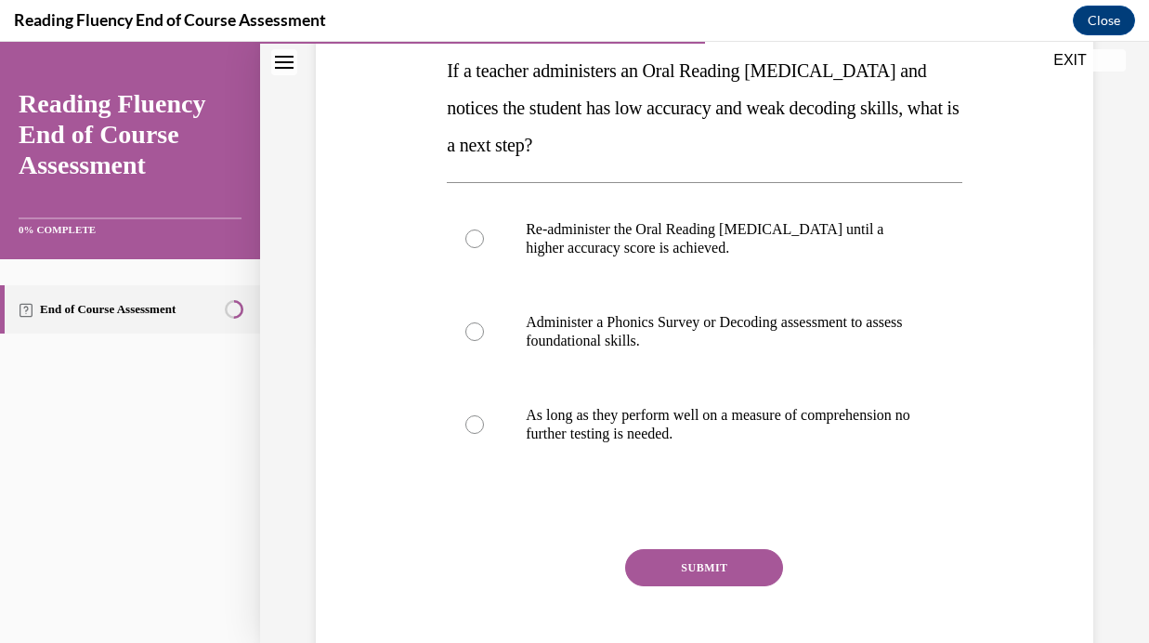
scroll to position [313, 0]
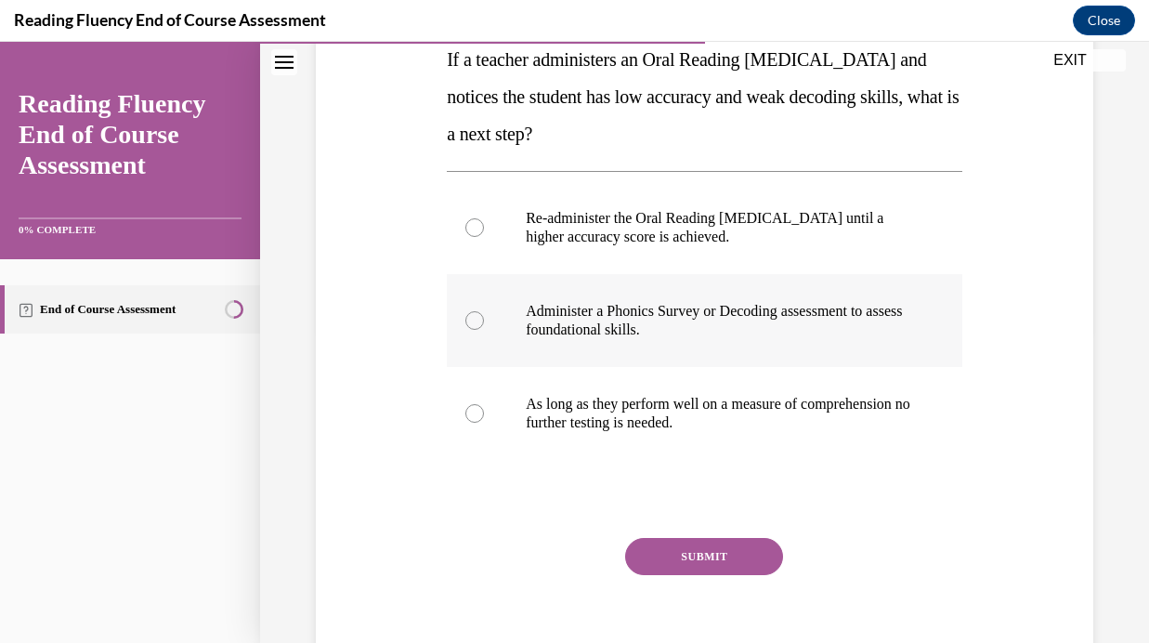
click at [632, 332] on p "Administer a Phonics Survey or Decoding assessment to assess foundational skill…" at bounding box center [721, 320] width 390 height 37
click at [484, 330] on input "Administer a Phonics Survey or Decoding assessment to assess foundational skill…" at bounding box center [474, 320] width 19 height 19
radio input "true"
click at [704, 554] on button "SUBMIT" at bounding box center [704, 556] width 158 height 37
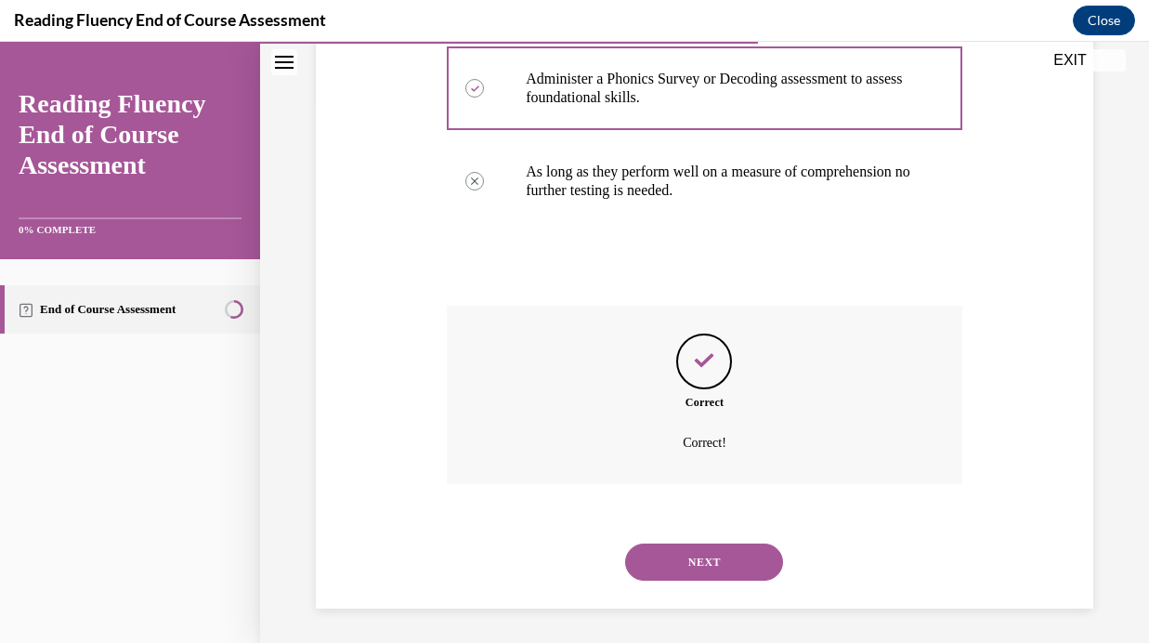
scroll to position [548, 0]
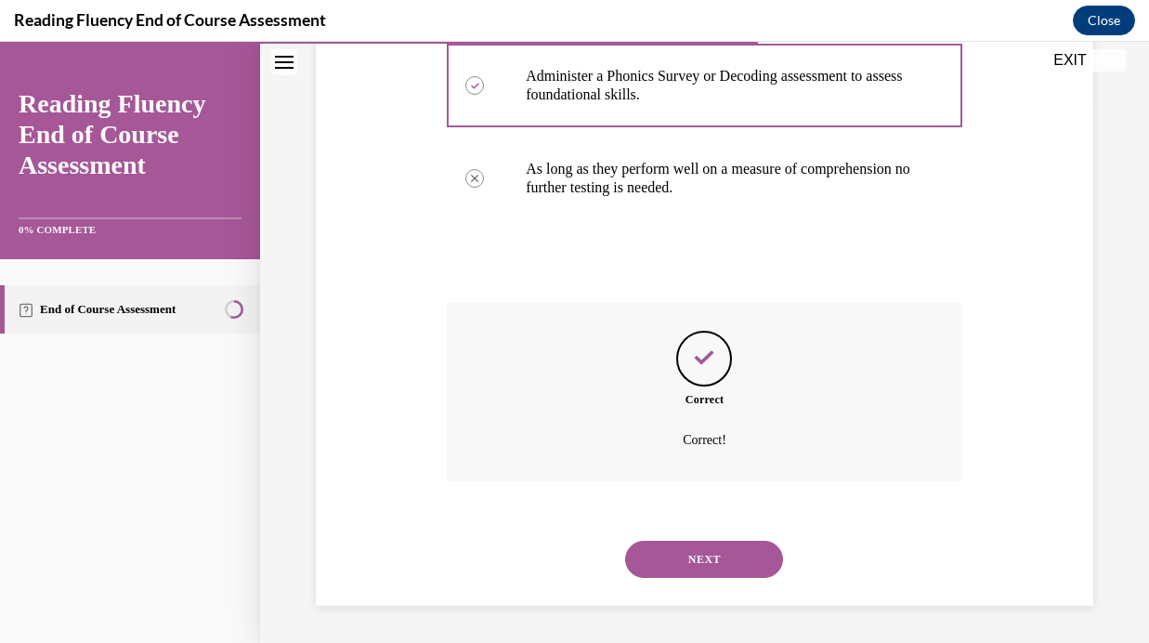
click at [704, 554] on button "NEXT" at bounding box center [704, 558] width 158 height 37
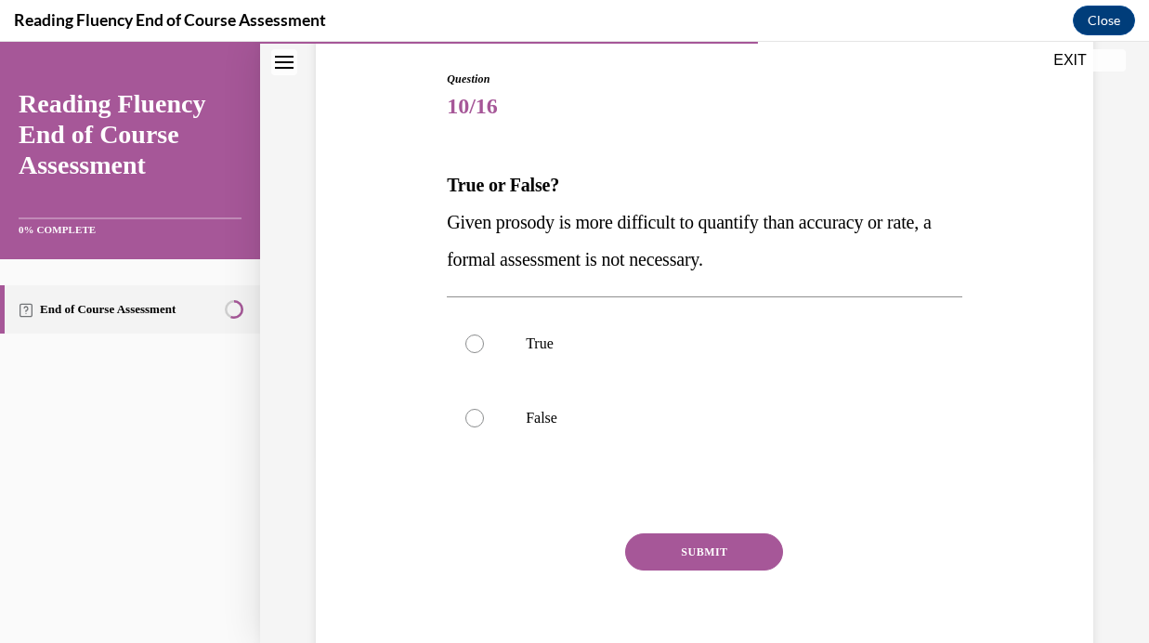
scroll to position [192, 0]
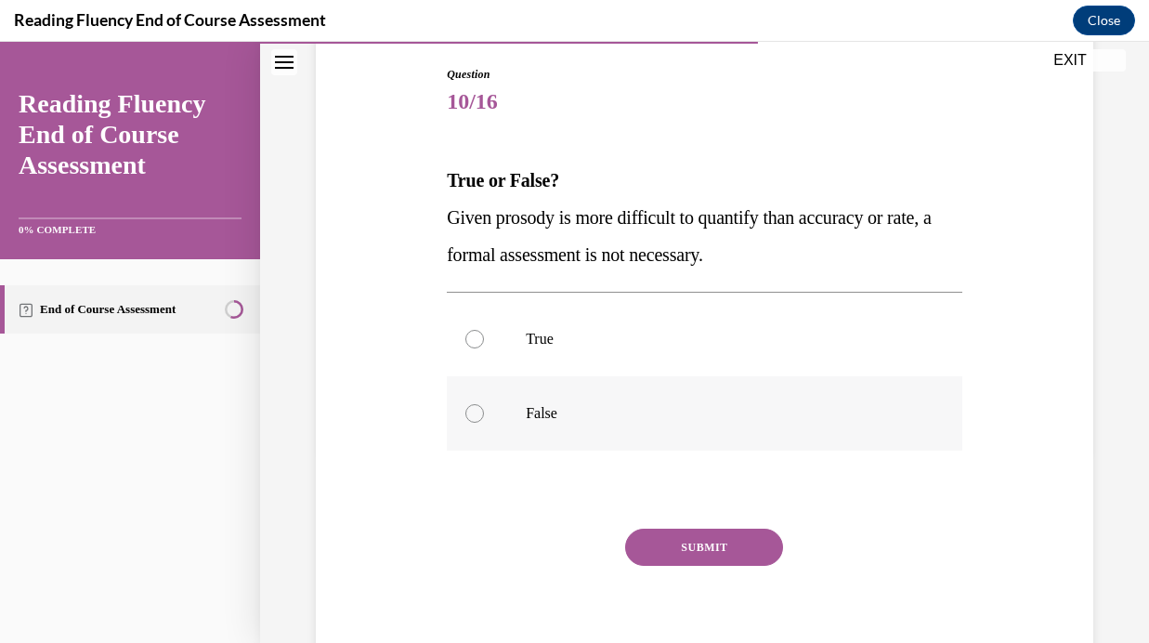
click at [667, 409] on p "False" at bounding box center [721, 413] width 390 height 19
click at [484, 409] on input "False" at bounding box center [474, 413] width 19 height 19
radio input "true"
click at [708, 543] on button "SUBMIT" at bounding box center [704, 546] width 158 height 37
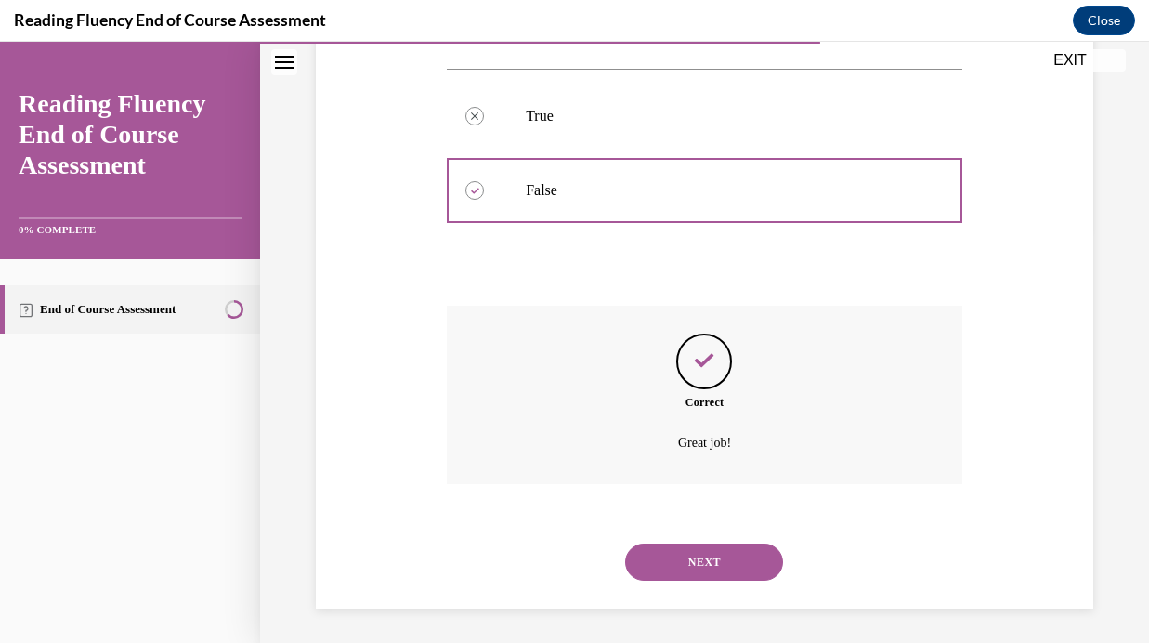
scroll to position [418, 0]
click at [708, 556] on button "NEXT" at bounding box center [704, 558] width 158 height 37
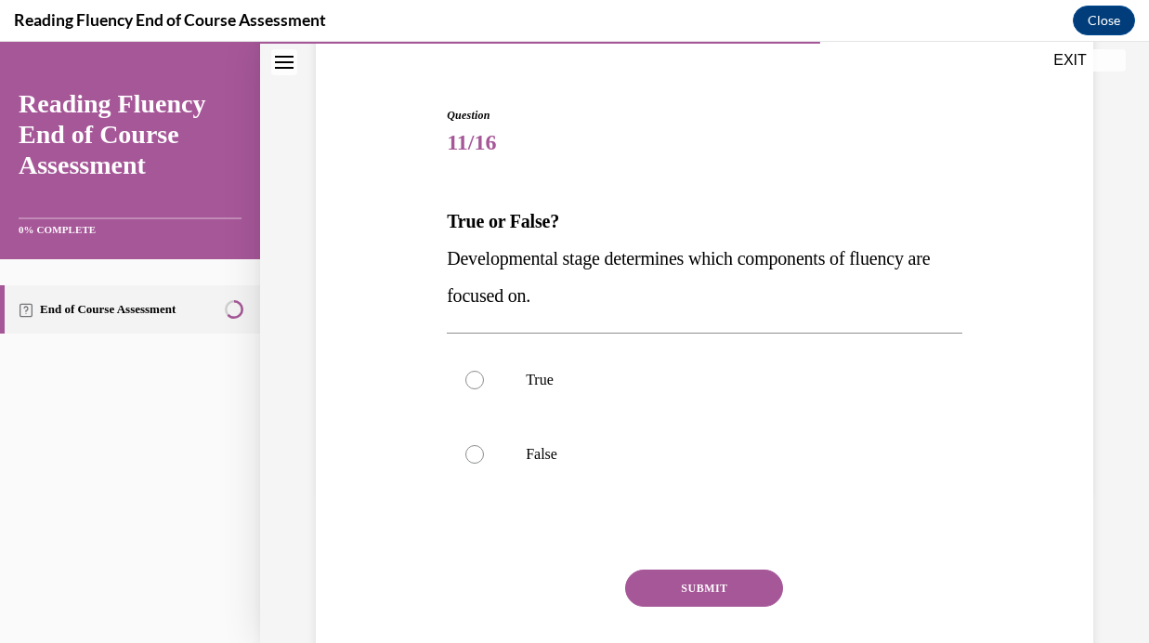
scroll to position [166, 0]
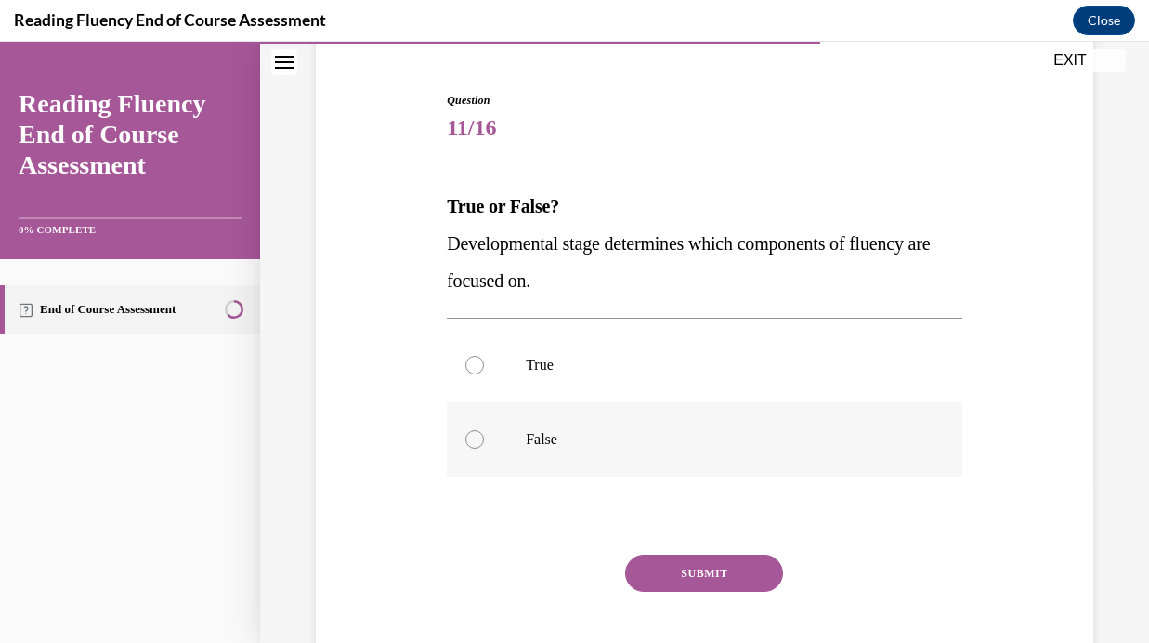
click at [680, 435] on p "False" at bounding box center [721, 439] width 390 height 19
click at [484, 435] on input "False" at bounding box center [474, 439] width 19 height 19
radio input "true"
click at [697, 365] on p "True" at bounding box center [721, 365] width 390 height 19
click at [484, 365] on input "True" at bounding box center [474, 365] width 19 height 19
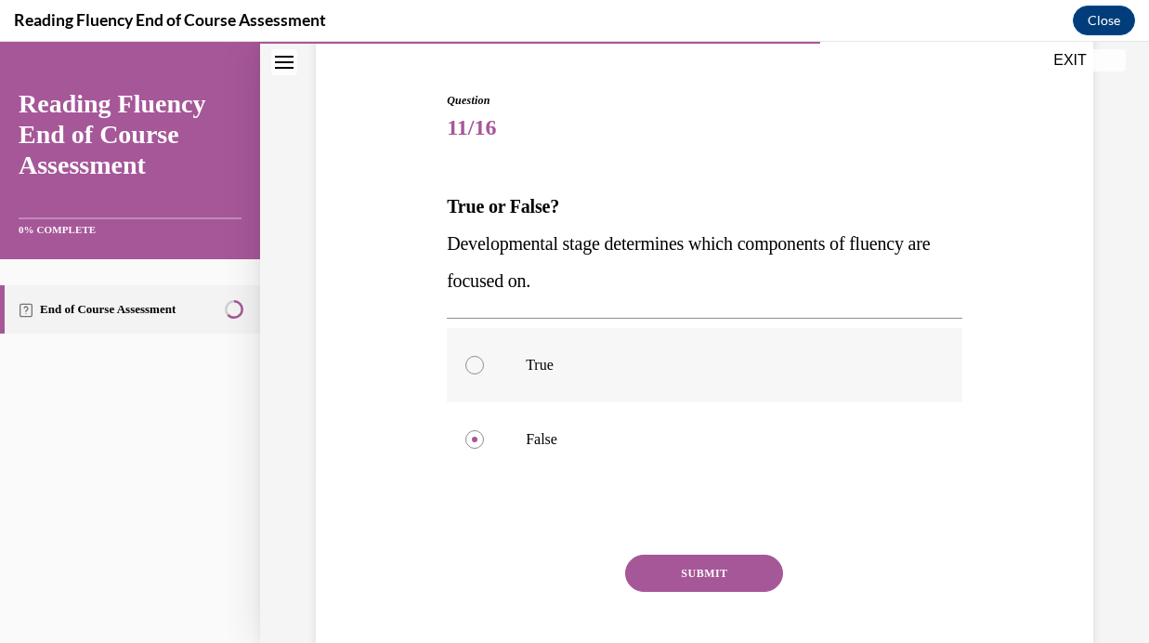
radio input "true"
click at [710, 568] on button "SUBMIT" at bounding box center [704, 572] width 158 height 37
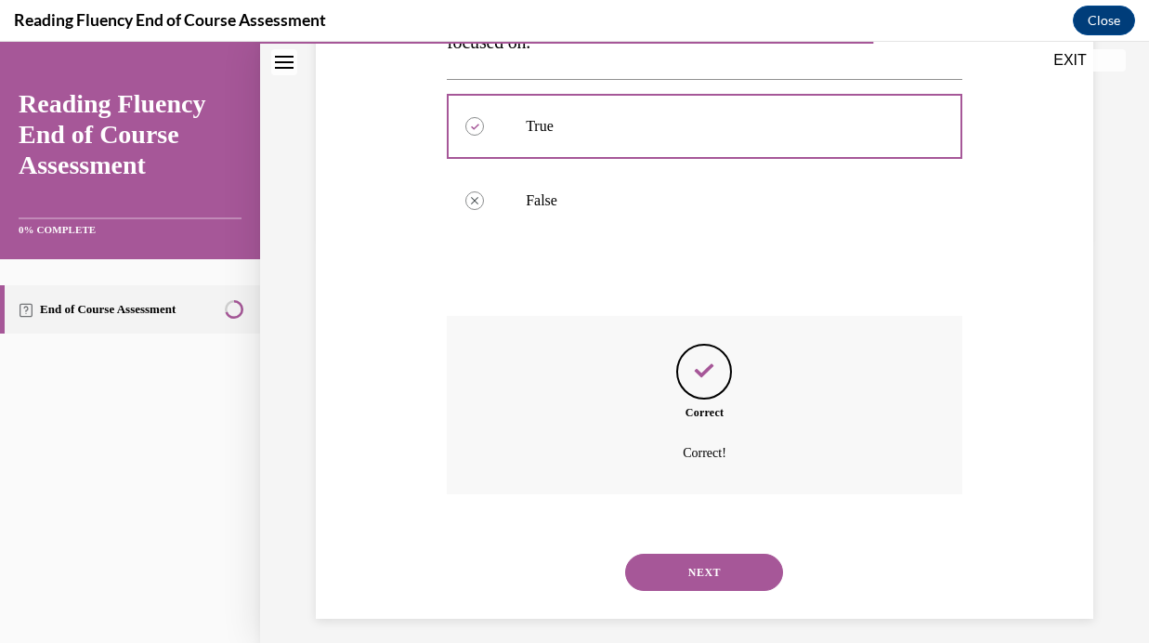
scroll to position [418, 0]
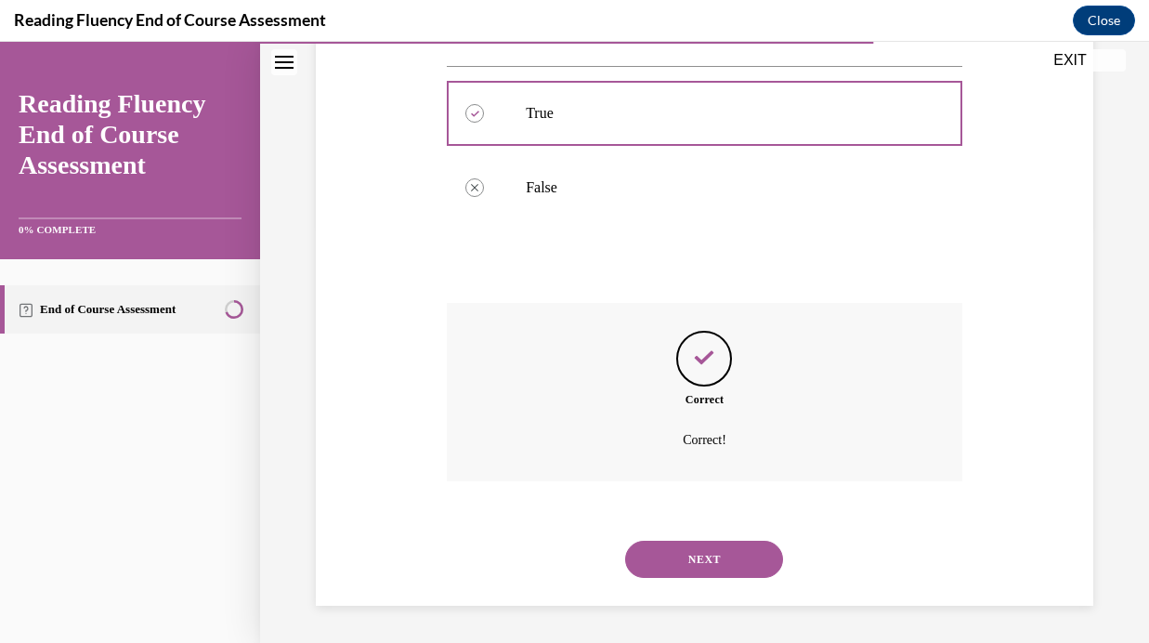
click at [710, 568] on button "NEXT" at bounding box center [704, 558] width 158 height 37
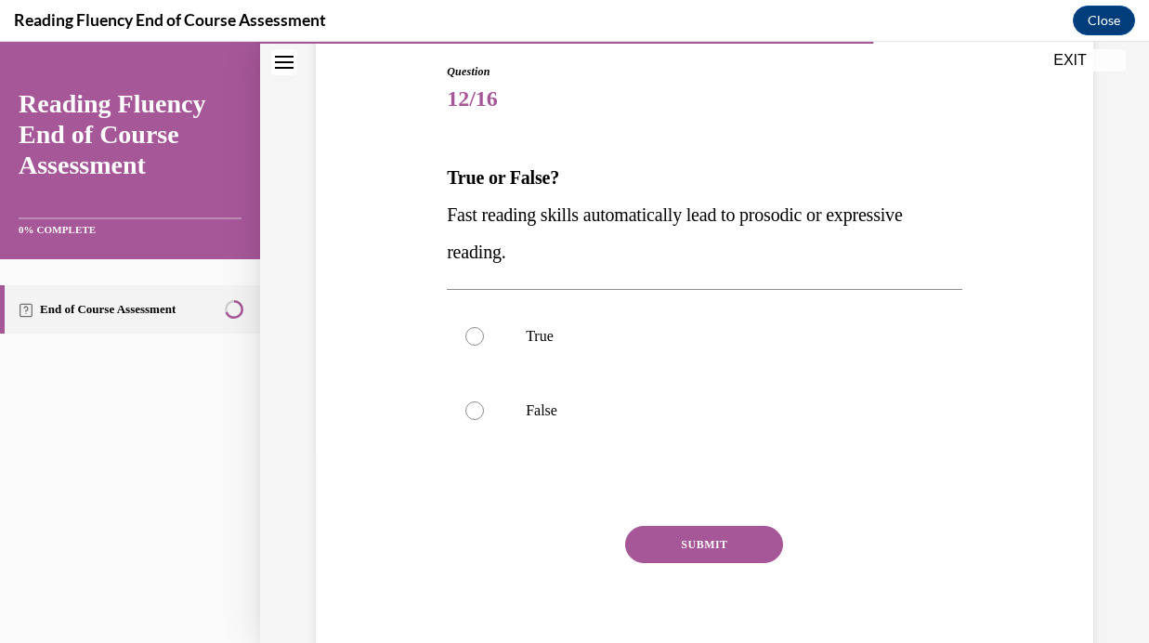
scroll to position [199, 0]
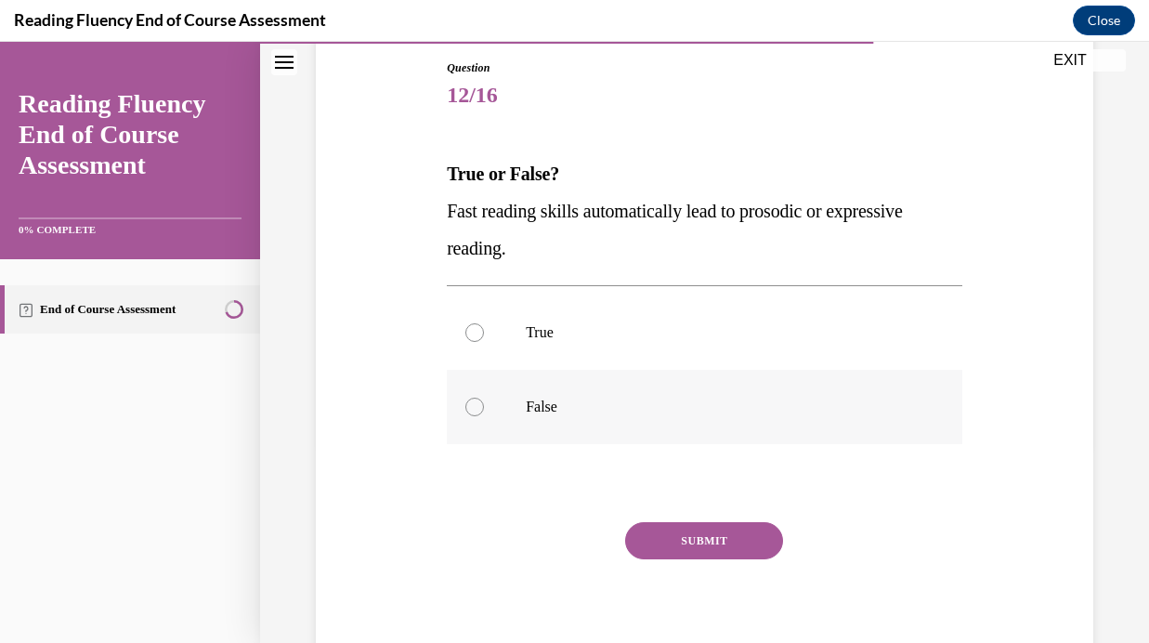
click at [756, 396] on label "False" at bounding box center [704, 407] width 515 height 74
click at [484, 397] on input "False" at bounding box center [474, 406] width 19 height 19
radio input "true"
click at [702, 547] on button "SUBMIT" at bounding box center [704, 540] width 158 height 37
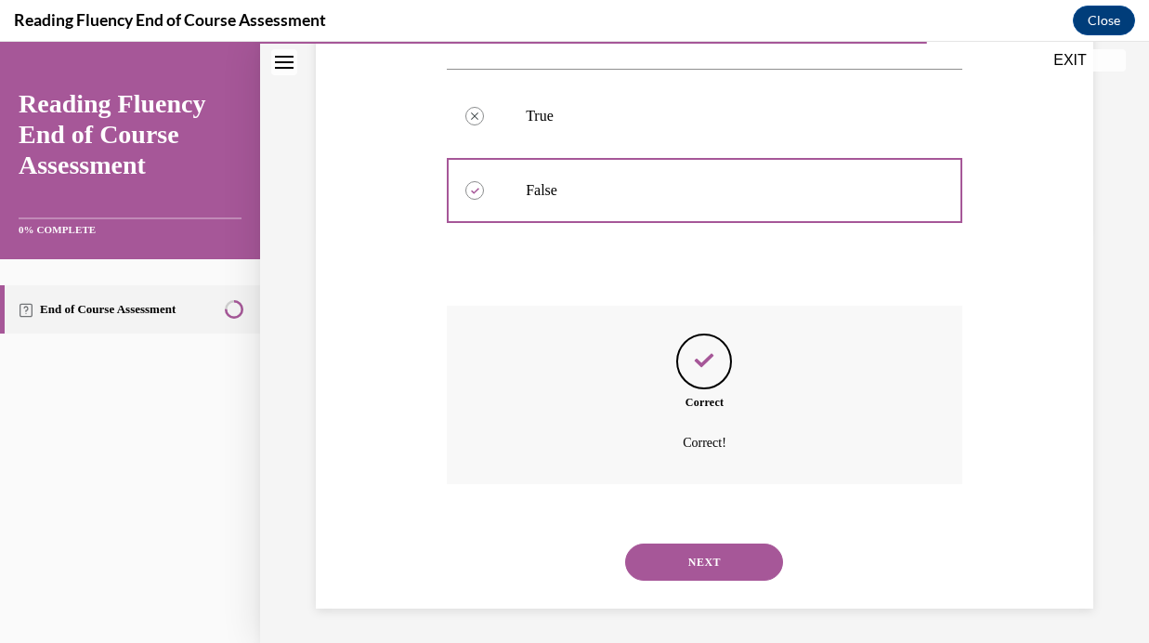
scroll to position [418, 0]
click at [702, 547] on button "NEXT" at bounding box center [704, 558] width 158 height 37
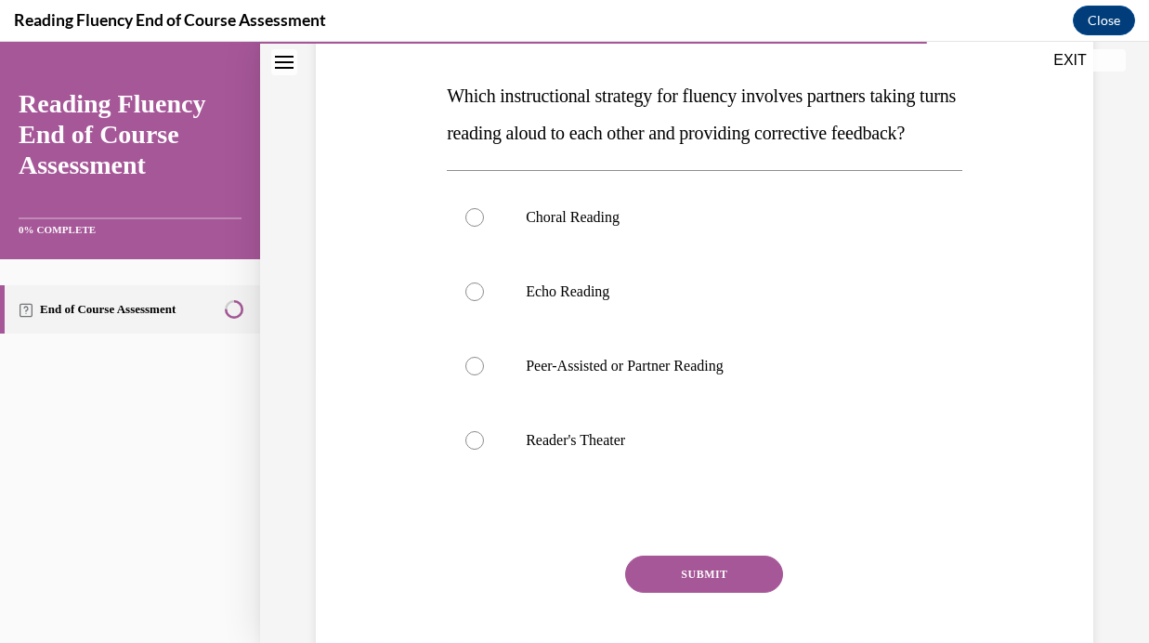
scroll to position [289, 0]
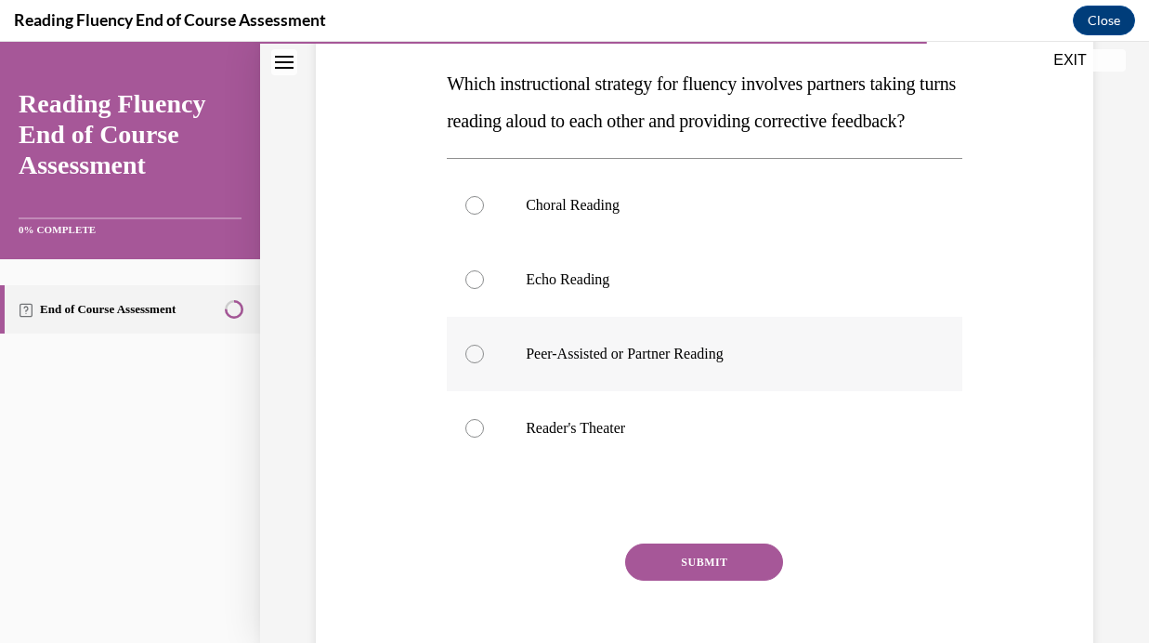
click at [475, 363] on div at bounding box center [474, 354] width 19 height 19
click at [475, 363] on input "Peer-Assisted or Partner Reading" at bounding box center [474, 354] width 19 height 19
radio input "true"
click at [685, 580] on button "SUBMIT" at bounding box center [704, 561] width 158 height 37
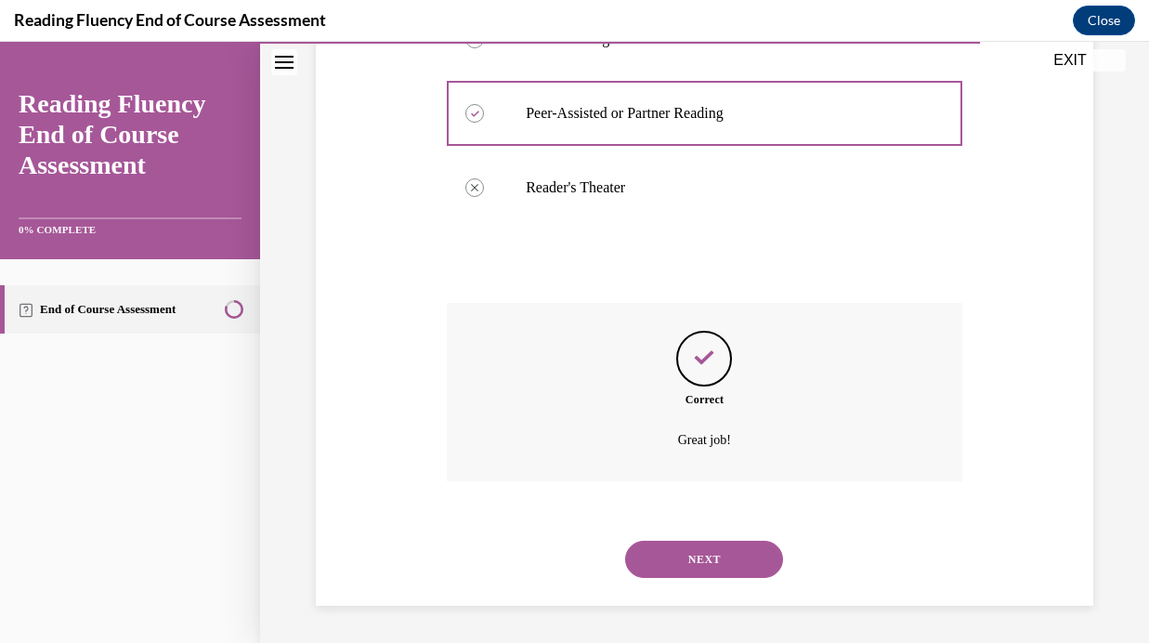
scroll to position [567, 0]
click at [700, 554] on button "NEXT" at bounding box center [704, 558] width 158 height 37
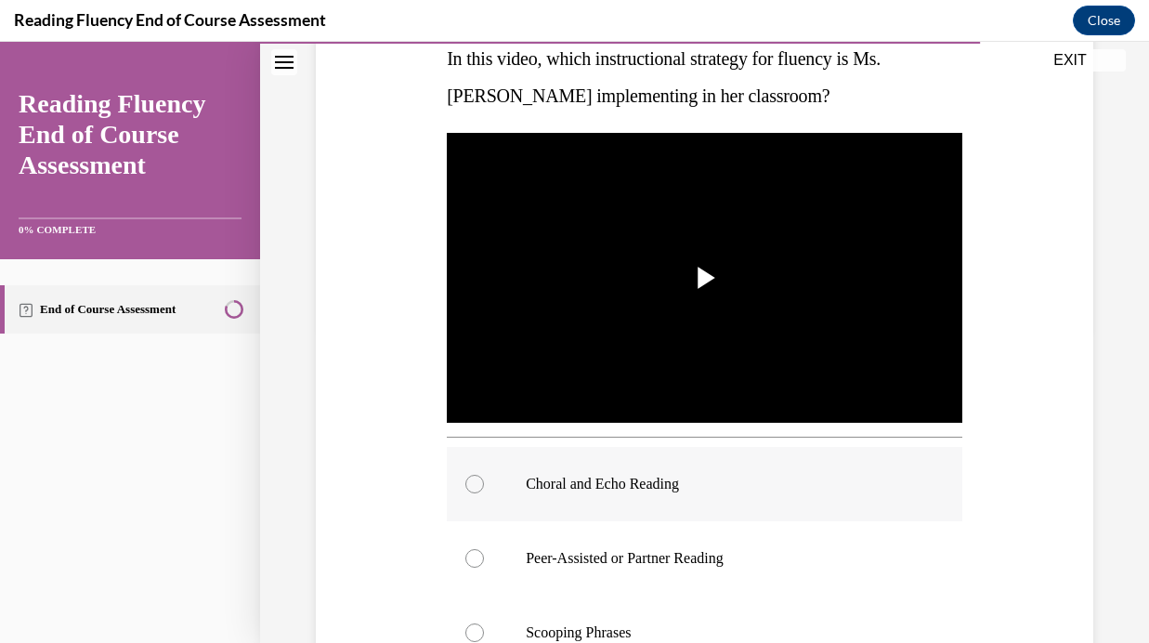
scroll to position [294, 0]
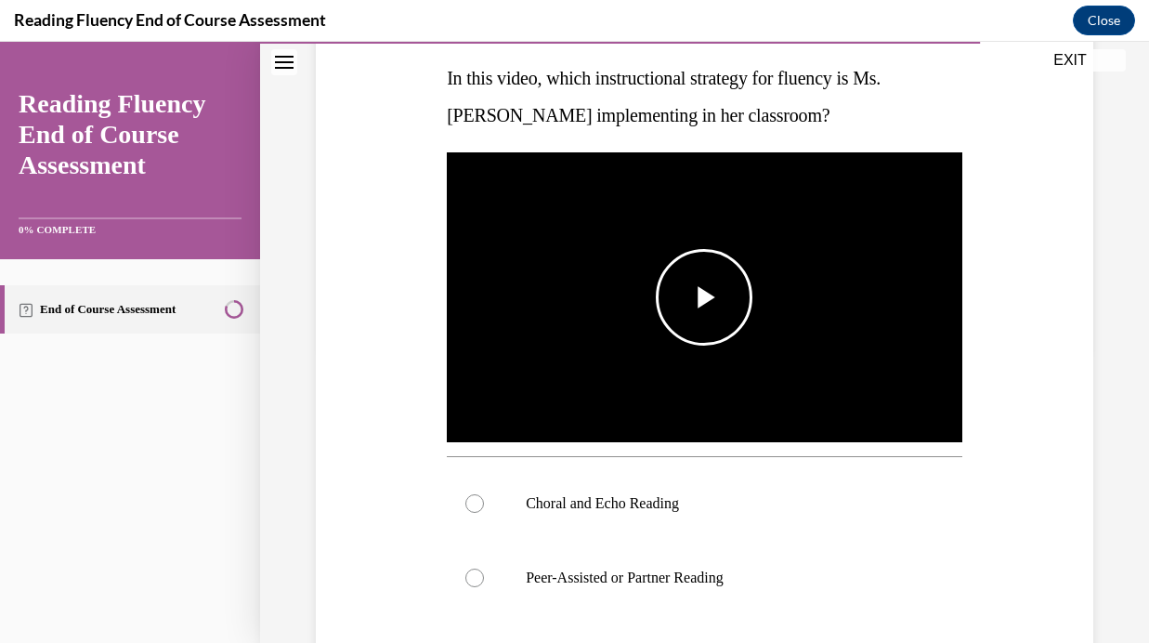
click at [704, 297] on span "Video player" at bounding box center [704, 297] width 0 height 0
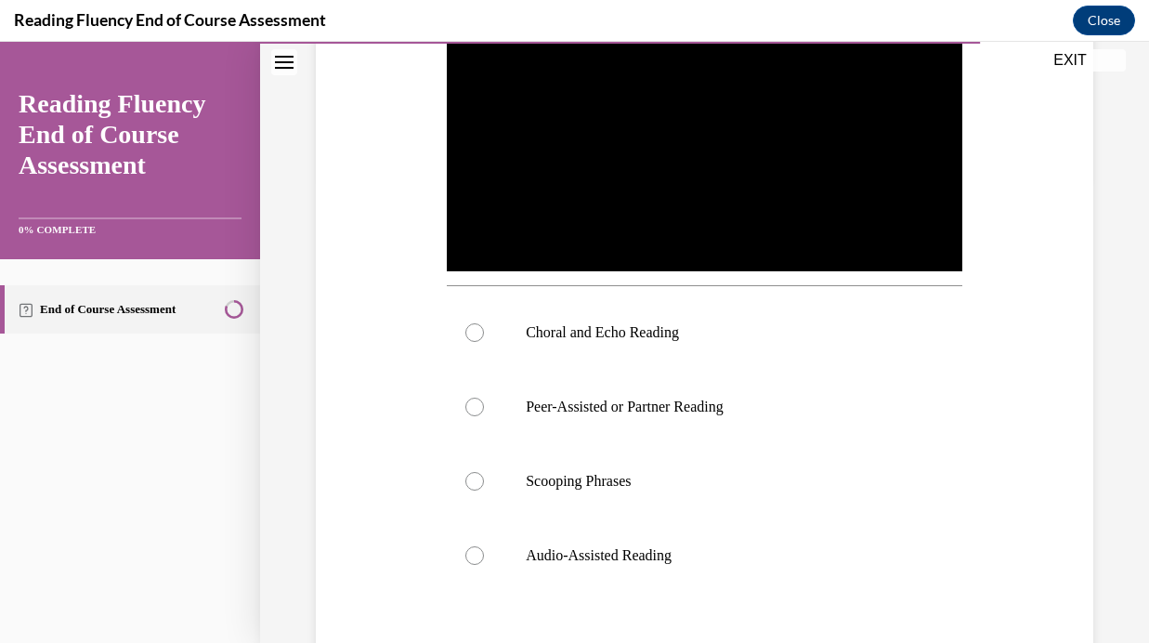
scroll to position [475, 0]
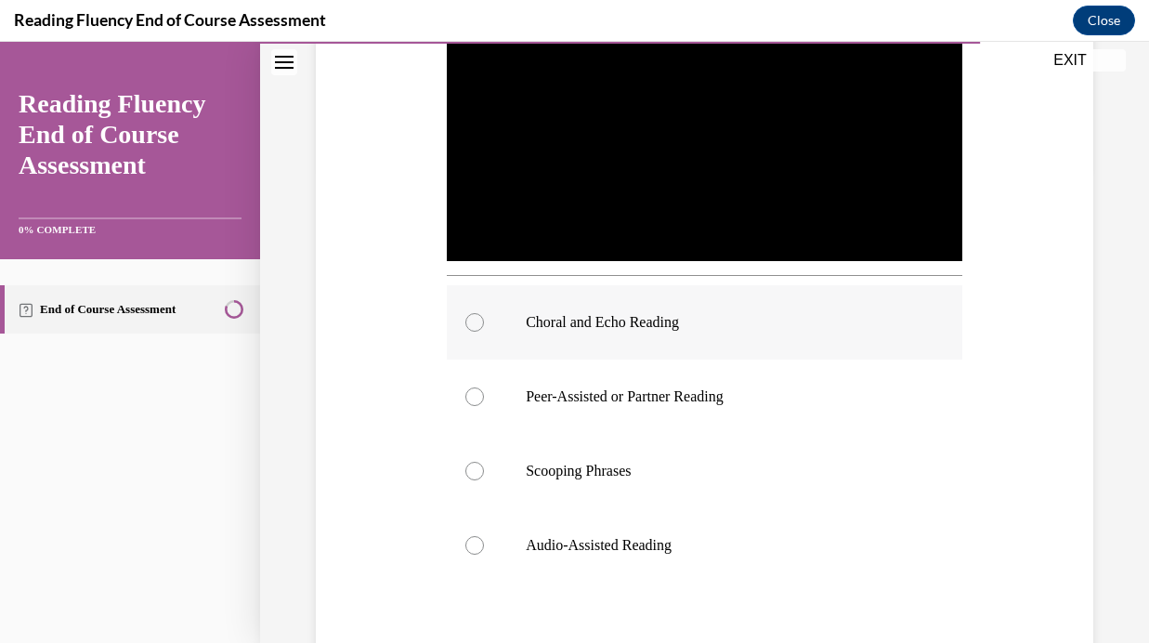
click at [467, 313] on label "Choral and Echo Reading" at bounding box center [704, 322] width 515 height 74
click at [467, 313] on input "Choral and Echo Reading" at bounding box center [474, 322] width 19 height 19
radio input "true"
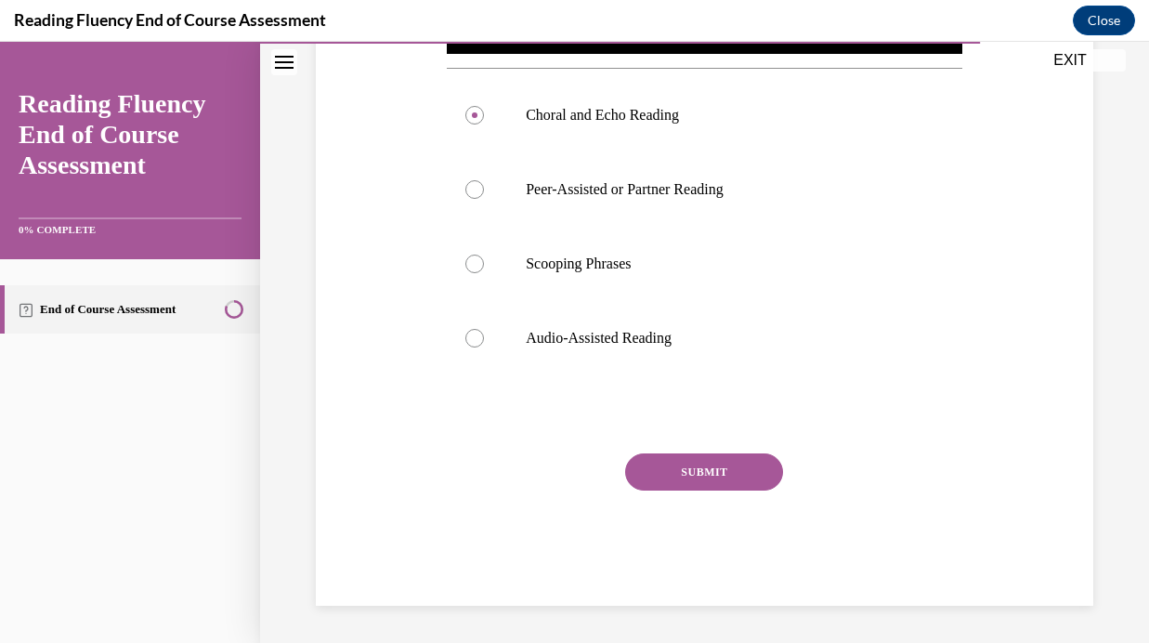
click at [671, 465] on button "SUBMIT" at bounding box center [704, 471] width 158 height 37
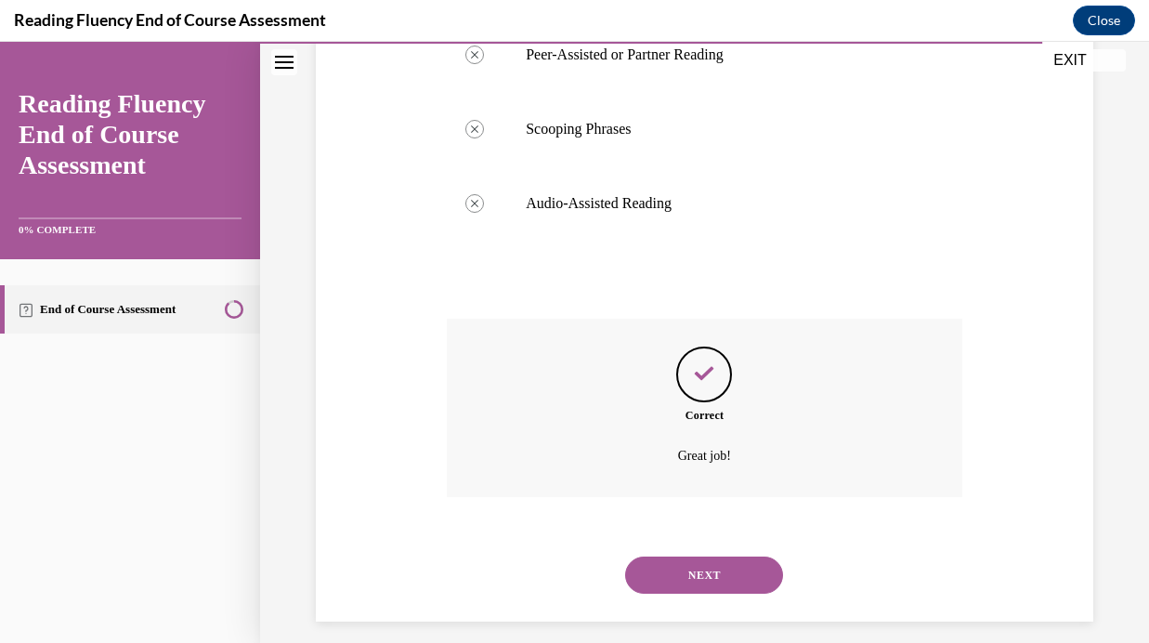
scroll to position [833, 0]
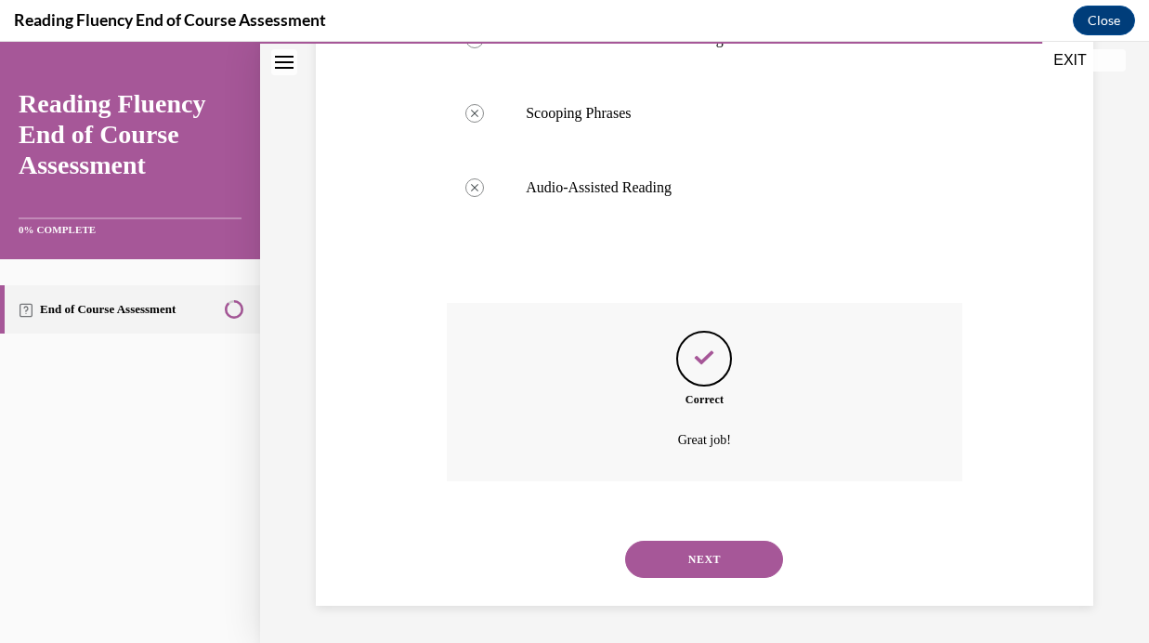
click at [712, 535] on div "NEXT" at bounding box center [704, 559] width 515 height 74
click at [712, 563] on button "NEXT" at bounding box center [704, 558] width 158 height 37
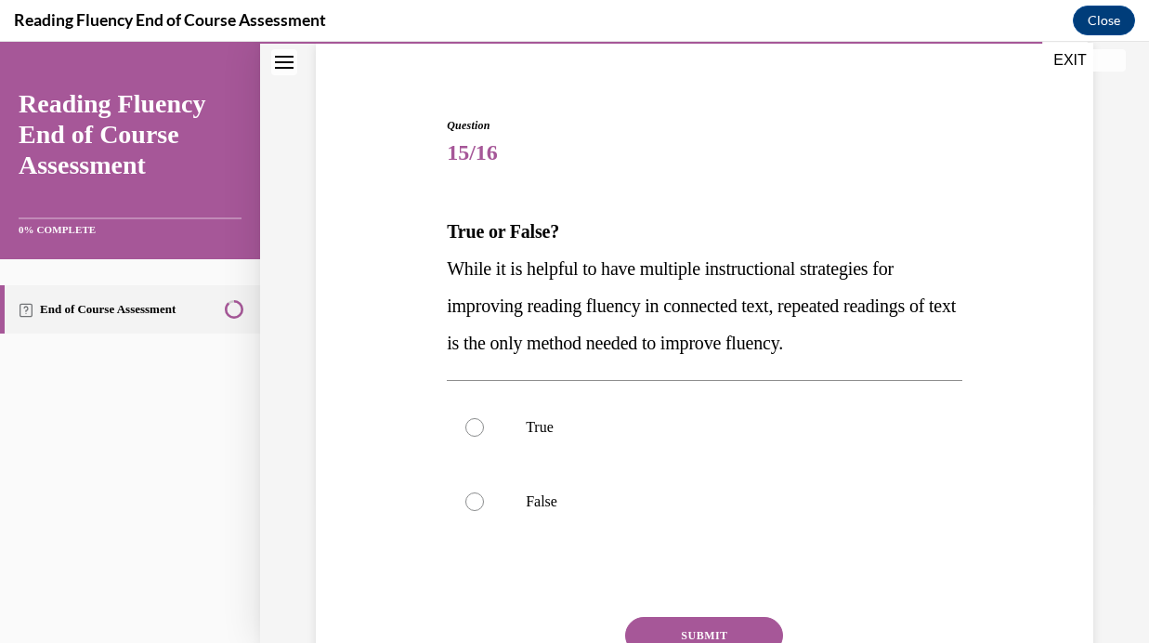
scroll to position [245, 0]
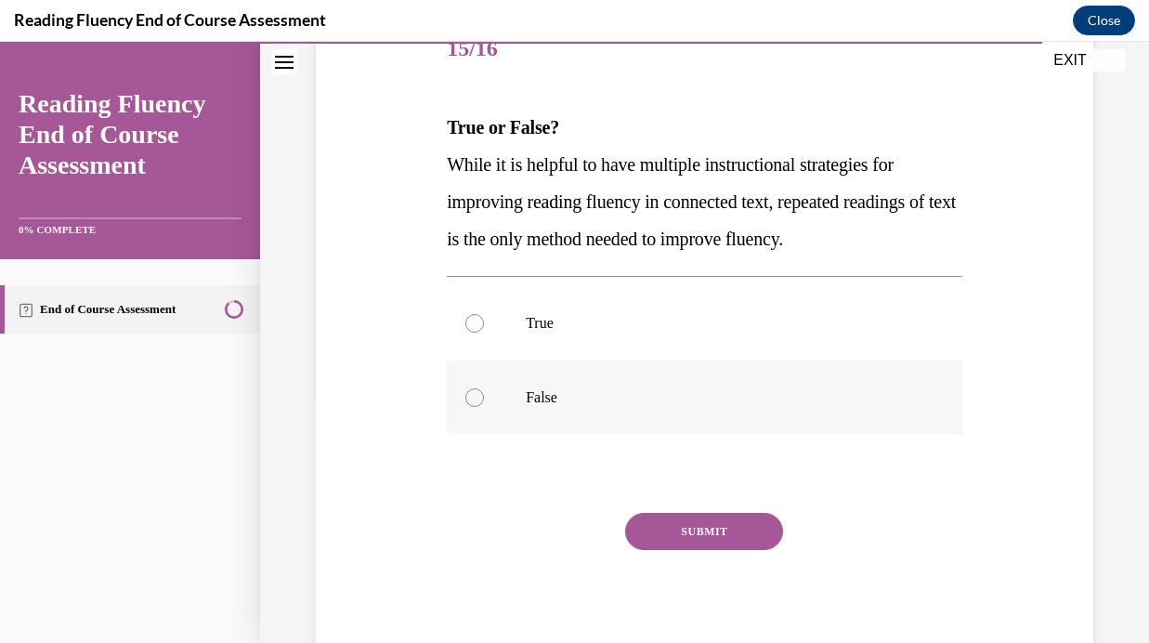
click at [639, 406] on p "False" at bounding box center [721, 397] width 390 height 19
click at [484, 406] on input "False" at bounding box center [474, 397] width 19 height 19
radio input "true"
click at [719, 527] on button "SUBMIT" at bounding box center [704, 531] width 158 height 37
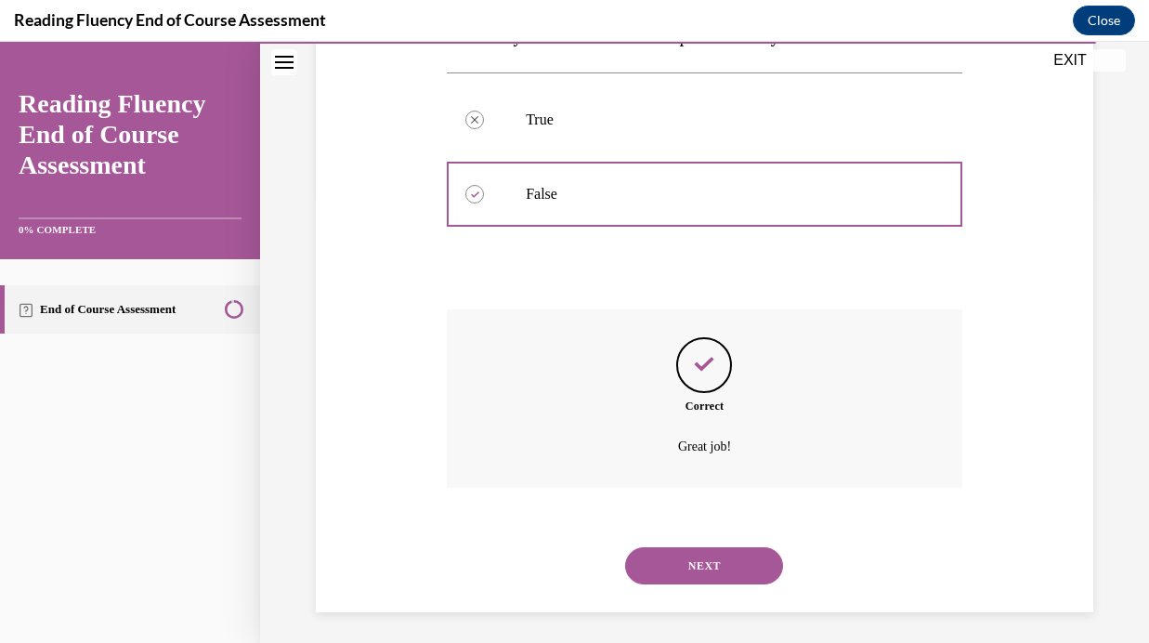
scroll to position [455, 0]
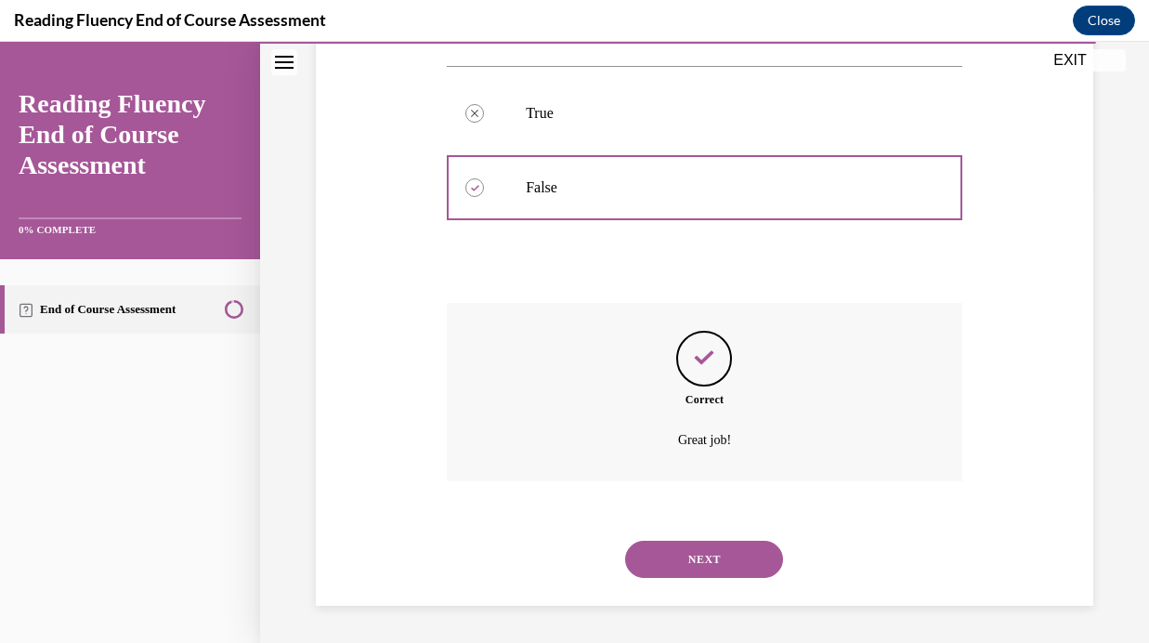
click at [720, 551] on button "NEXT" at bounding box center [704, 558] width 158 height 37
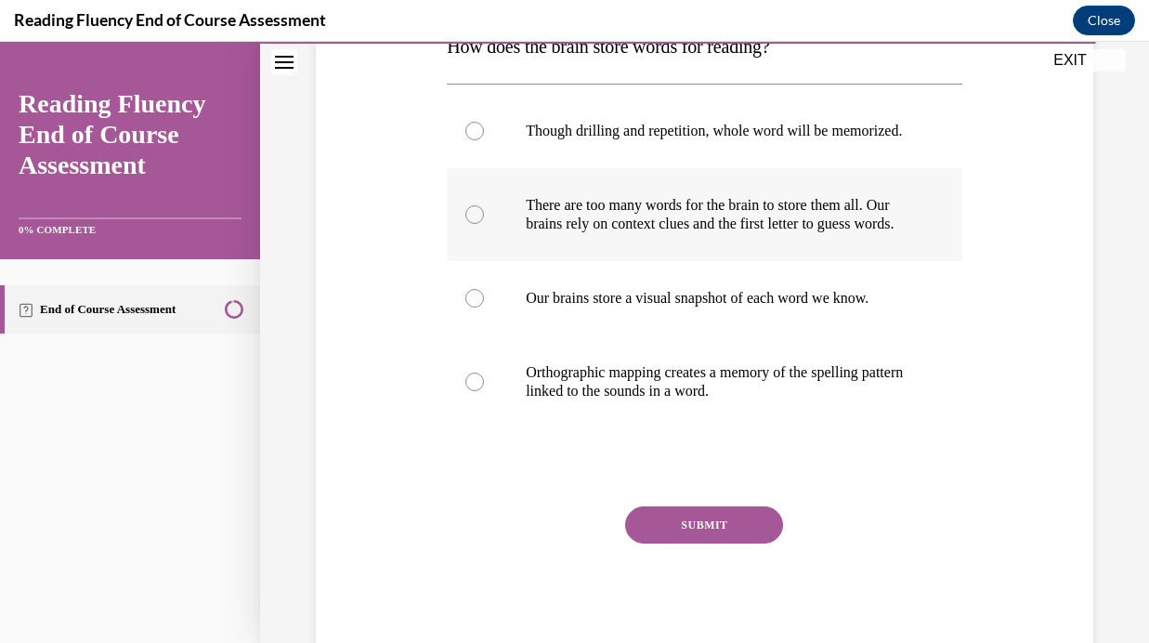
scroll to position [332, 0]
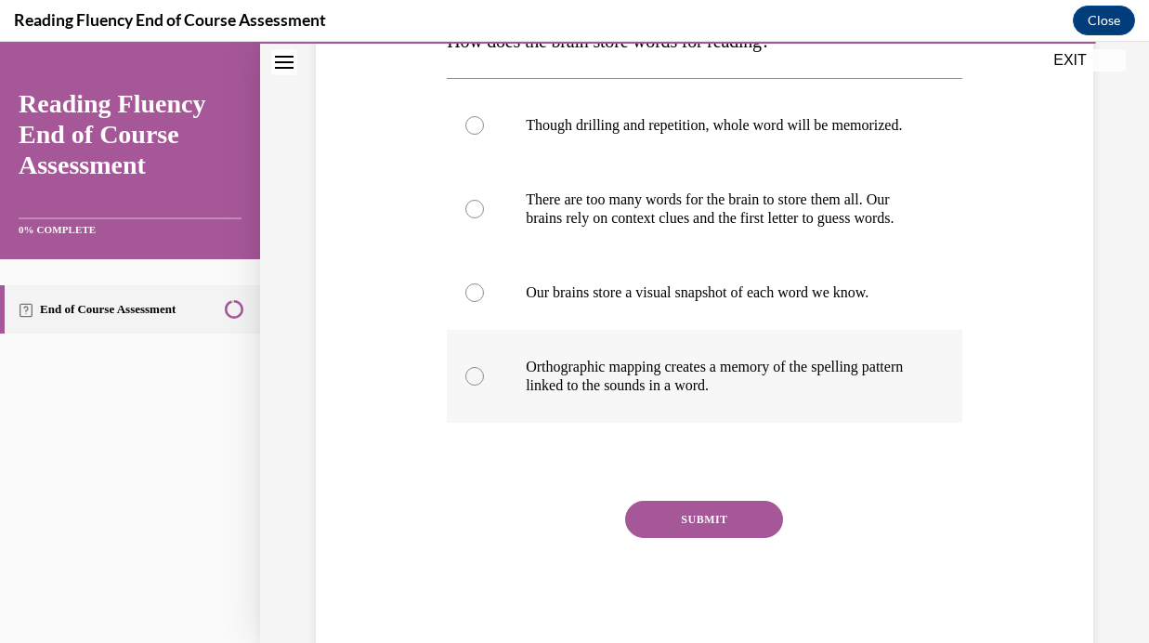
click at [881, 395] on p "Orthographic mapping creates a memory of the spelling pattern linked to the sou…" at bounding box center [721, 376] width 390 height 37
click at [484, 385] on input "Orthographic mapping creates a memory of the spelling pattern linked to the sou…" at bounding box center [474, 376] width 19 height 19
radio input "true"
click at [718, 538] on button "SUBMIT" at bounding box center [704, 519] width 158 height 37
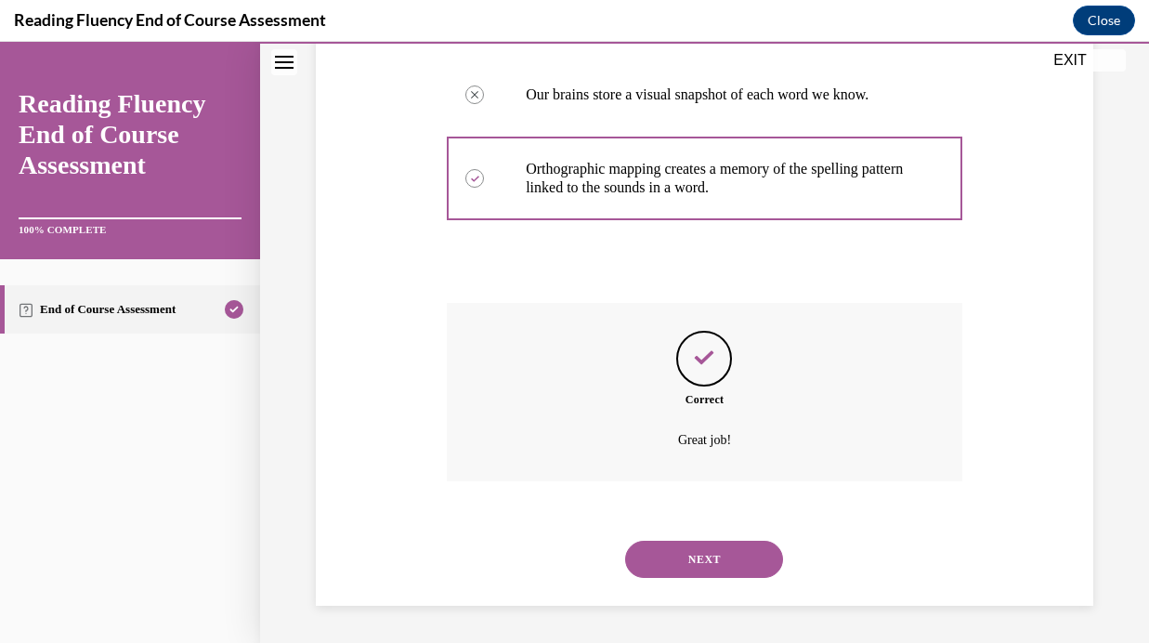
scroll to position [567, 0]
click at [718, 551] on button "NEXT" at bounding box center [704, 558] width 158 height 37
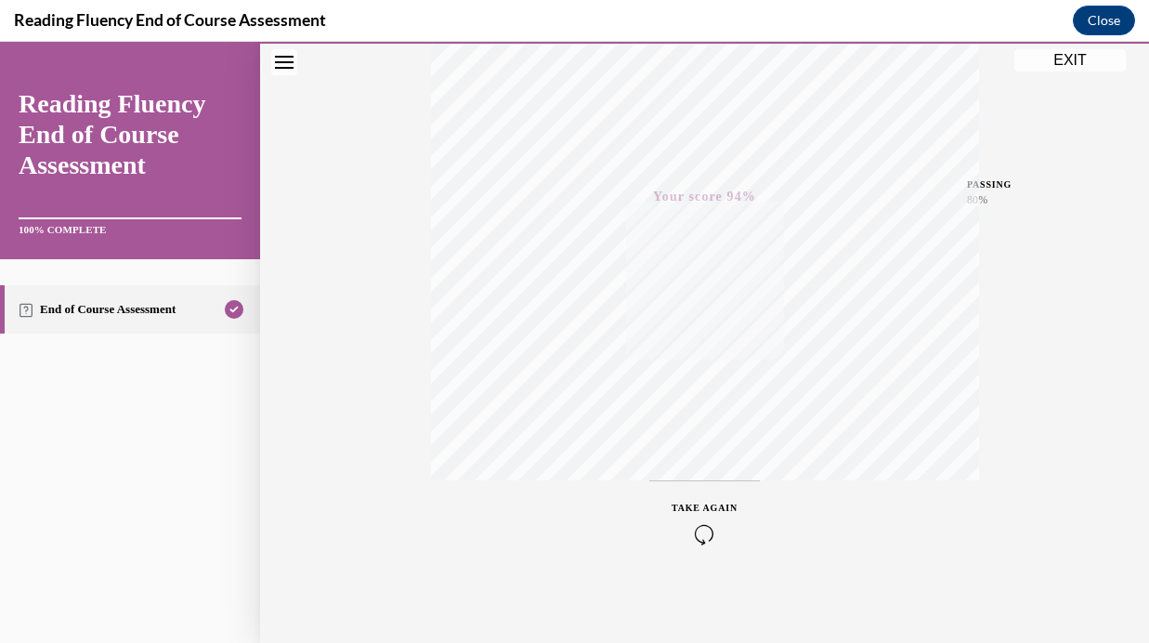
scroll to position [351, 0]
click at [1064, 61] on button "EXIT" at bounding box center [1069, 60] width 111 height 22
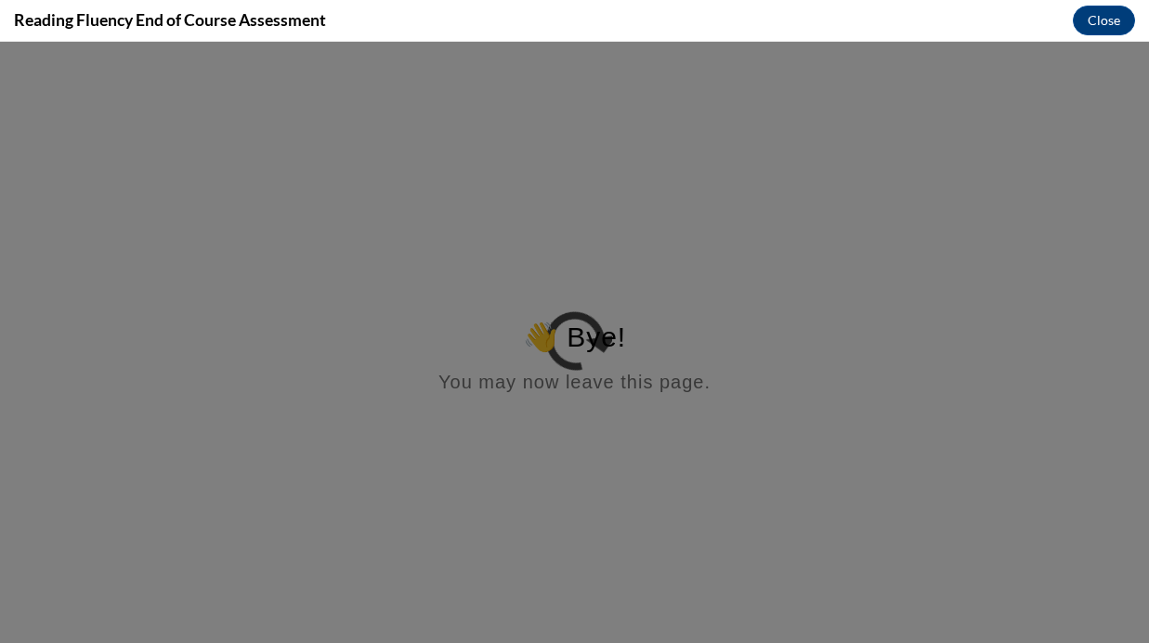
scroll to position [0, 0]
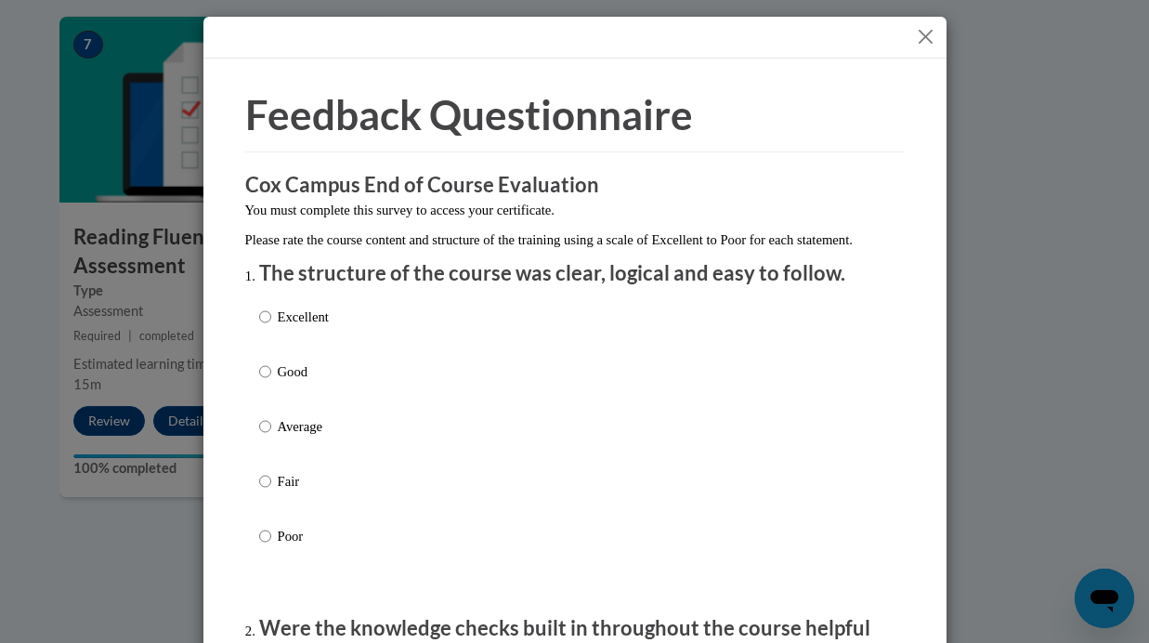
click at [921, 39] on button "Close" at bounding box center [925, 36] width 23 height 23
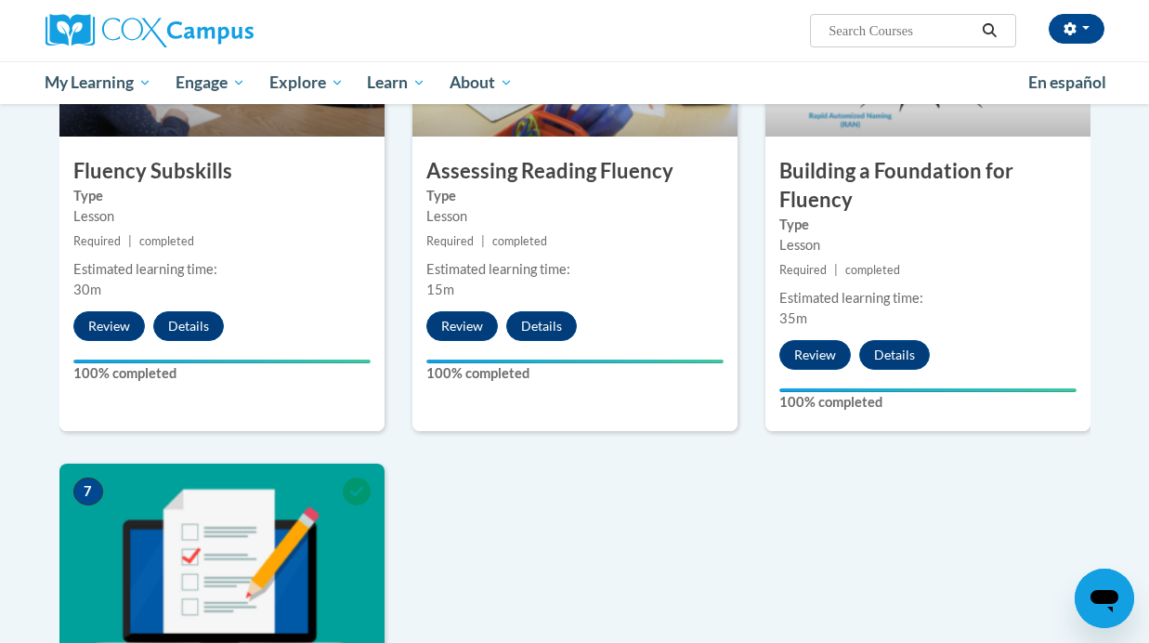
scroll to position [929, 0]
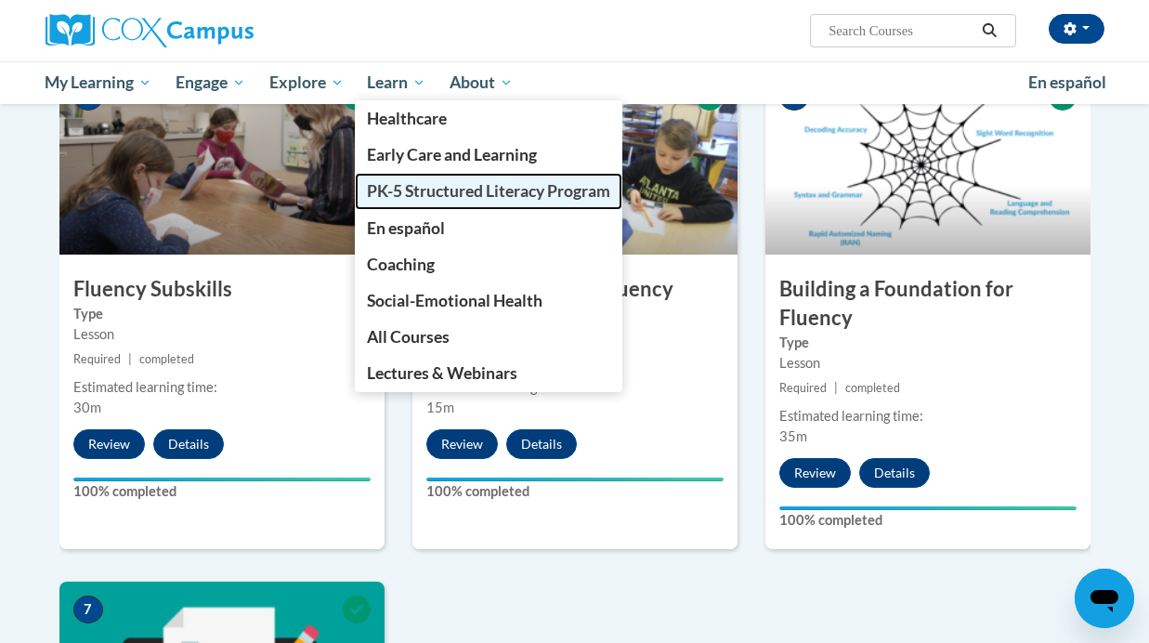
click at [415, 189] on span "PK-5 Structured Literacy Program" at bounding box center [488, 191] width 243 height 20
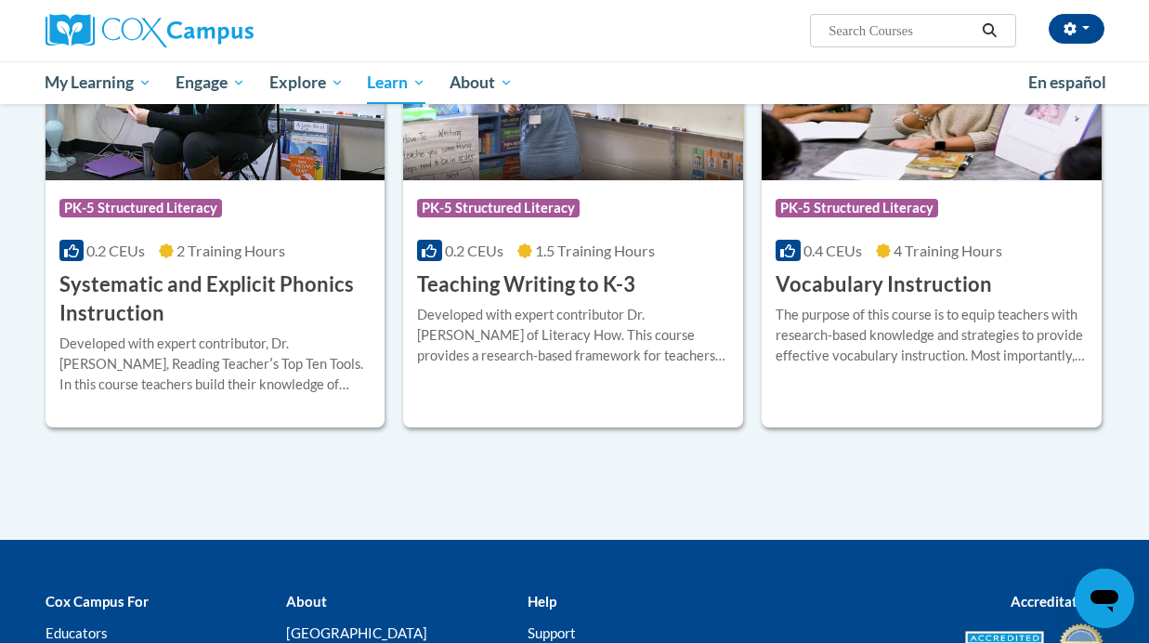
scroll to position [2155, 0]
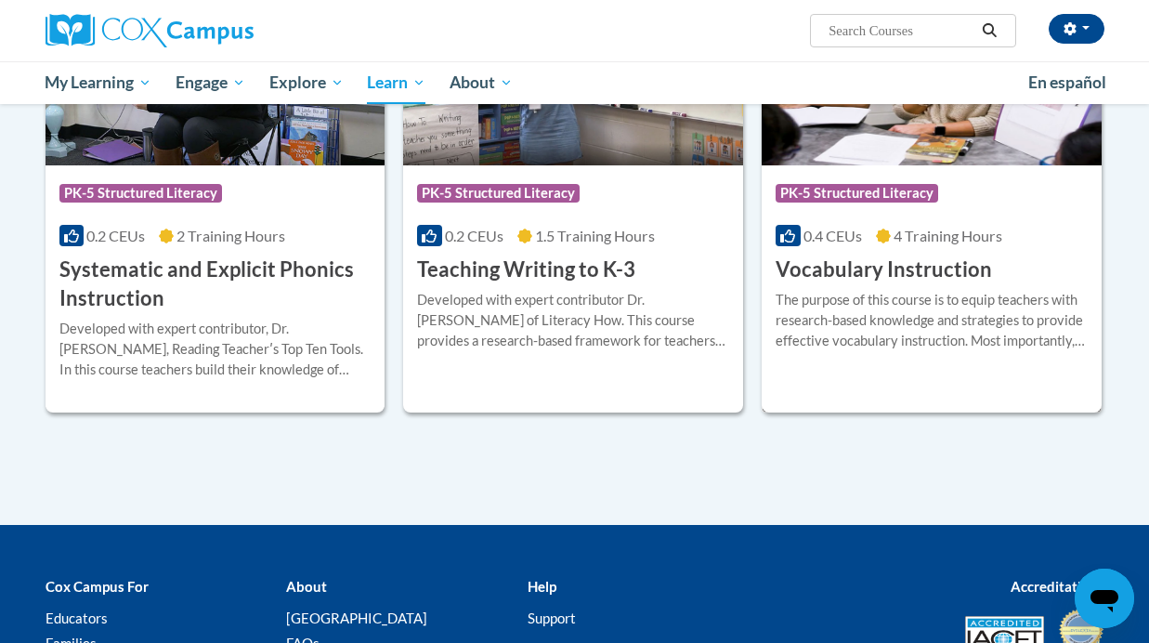
click at [874, 312] on div "The purpose of this course is to equip teachers with research-based knowledge a…" at bounding box center [931, 320] width 312 height 61
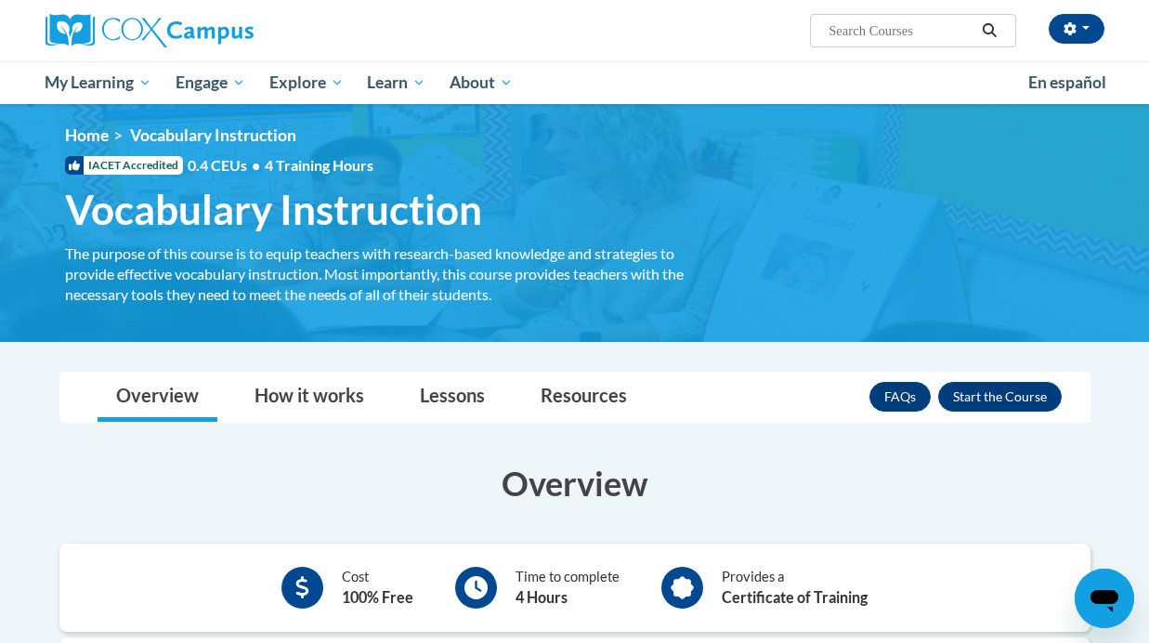
scroll to position [3, 0]
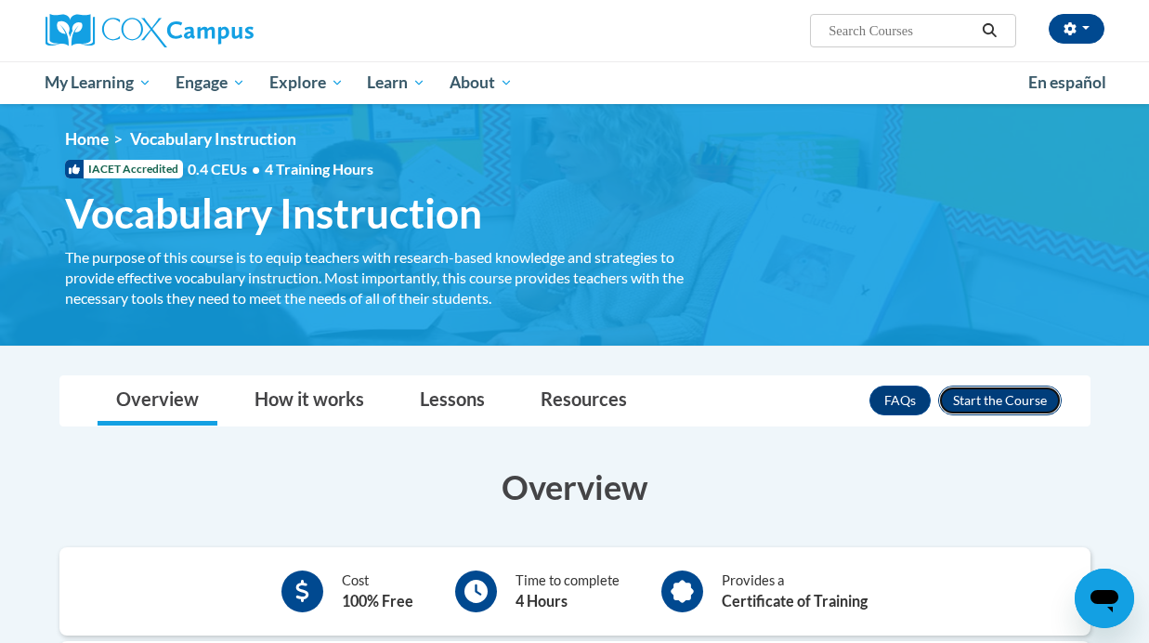
click at [973, 410] on button "Enroll" at bounding box center [1000, 400] width 124 height 30
